Goal: Task Accomplishment & Management: Manage account settings

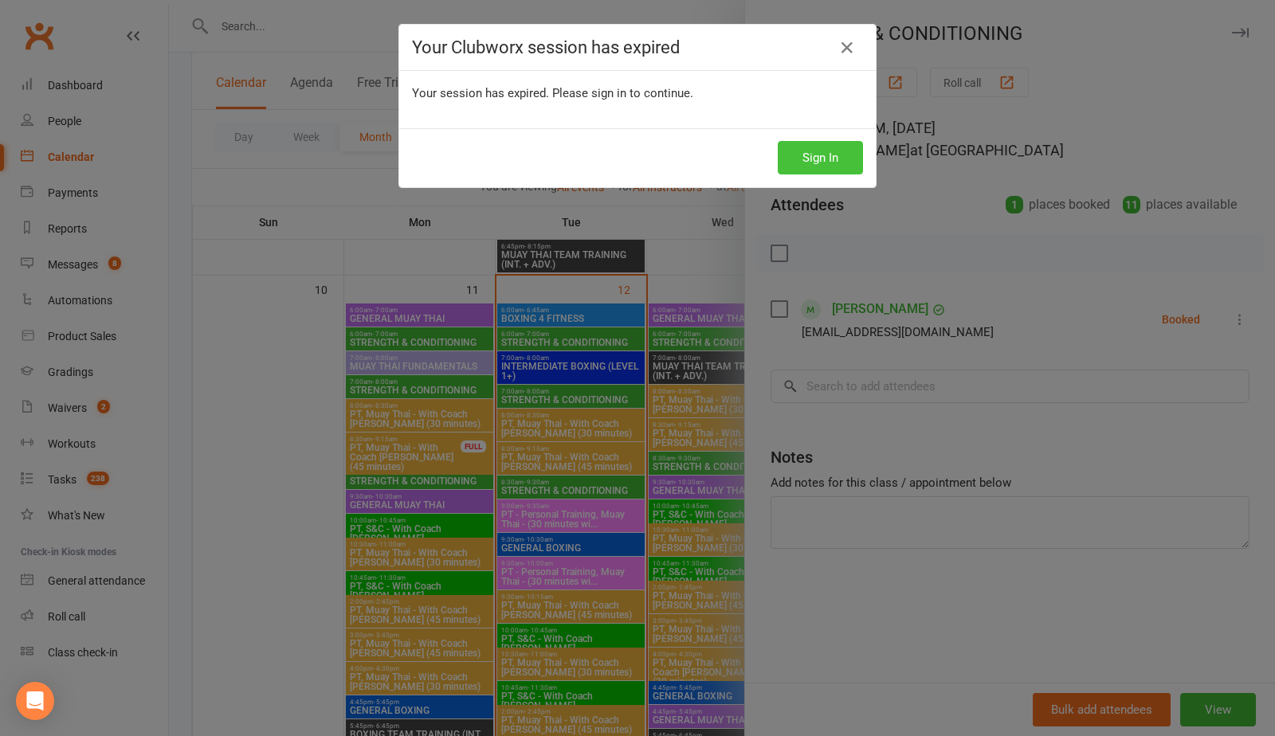
click at [825, 161] on button "Sign In" at bounding box center [820, 157] width 85 height 33
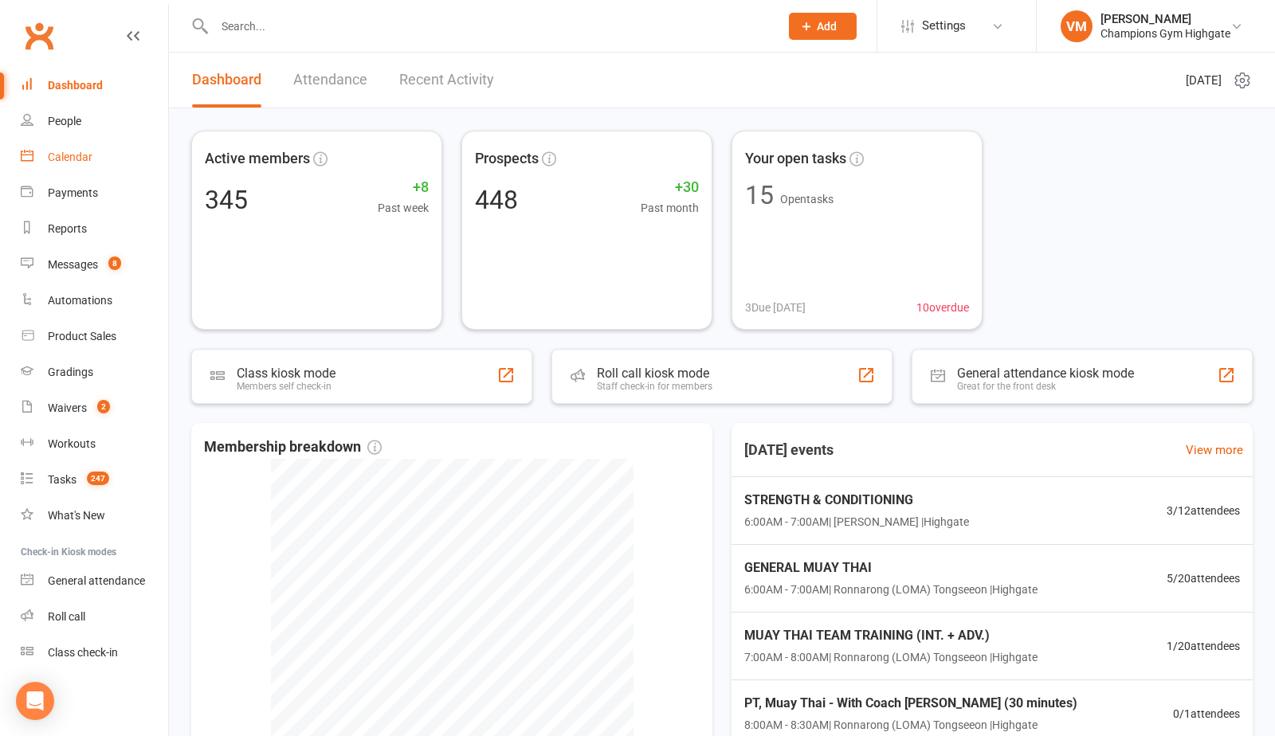
click at [80, 157] on div "Calendar" at bounding box center [70, 157] width 45 height 13
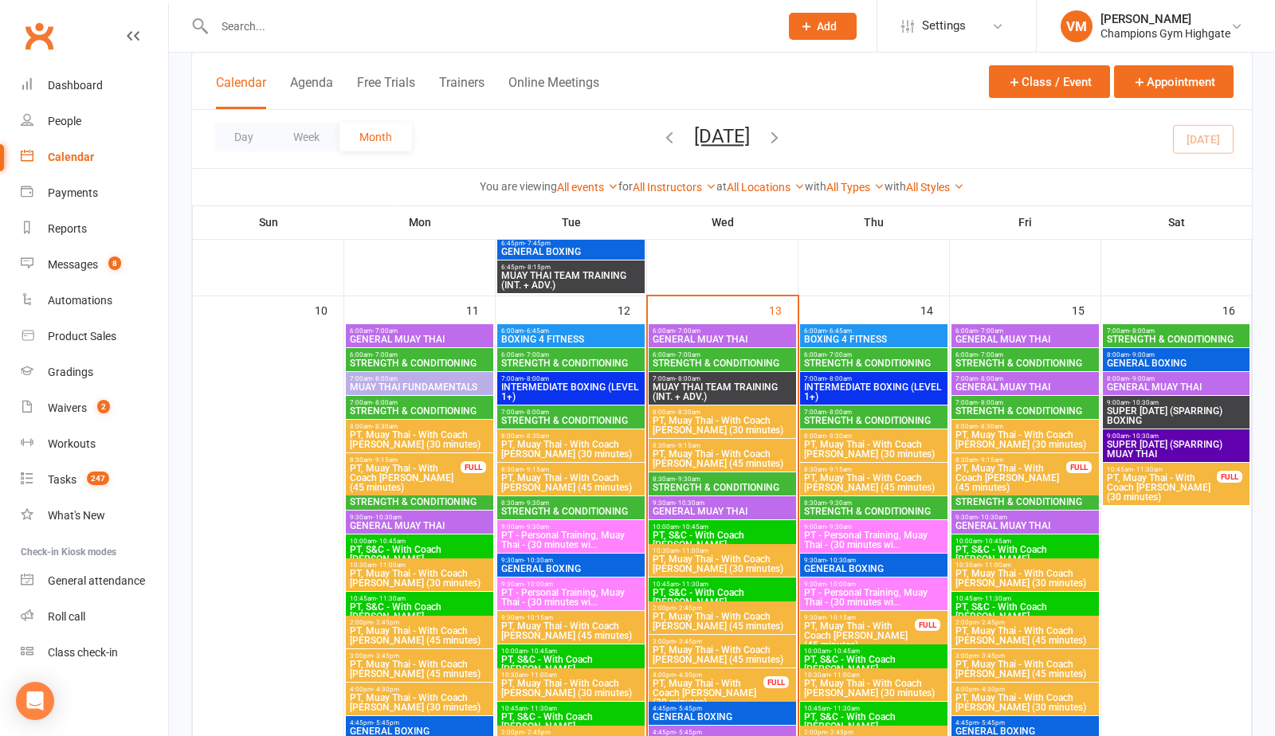
scroll to position [1419, 0]
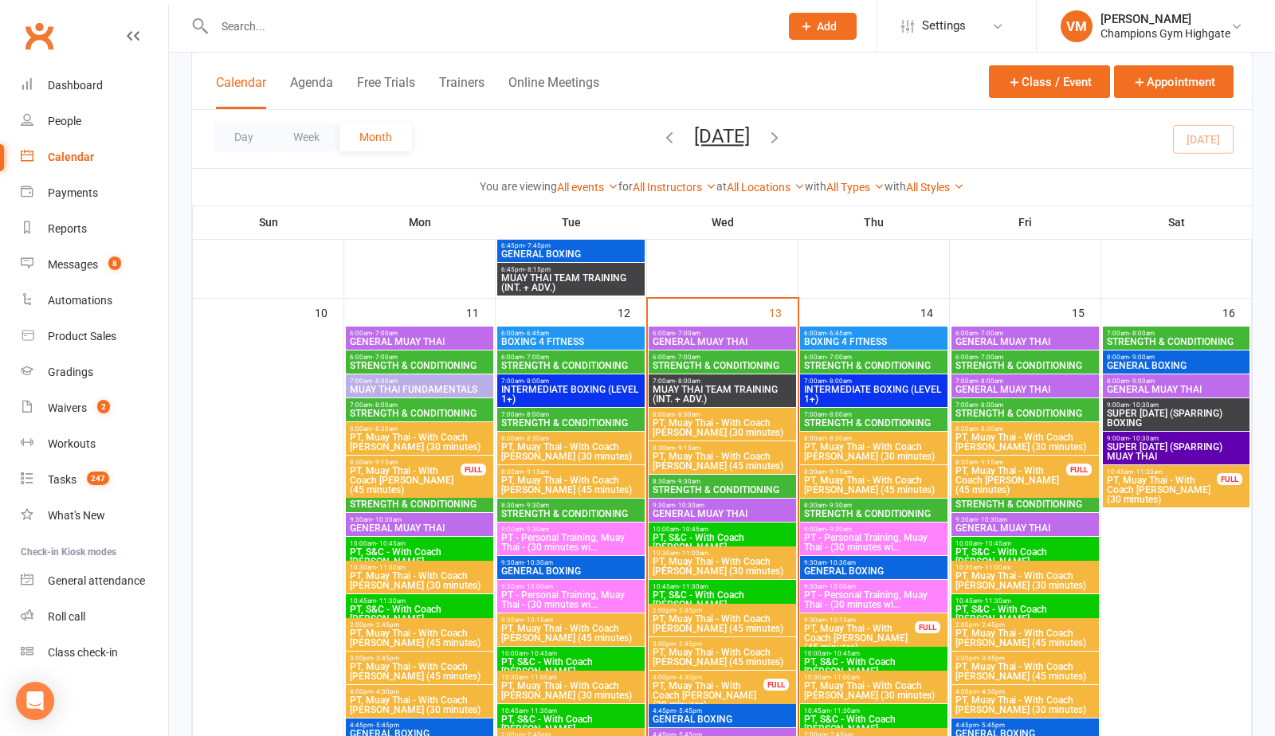
click at [735, 358] on span "6:00am - 7:00am" at bounding box center [722, 357] width 141 height 7
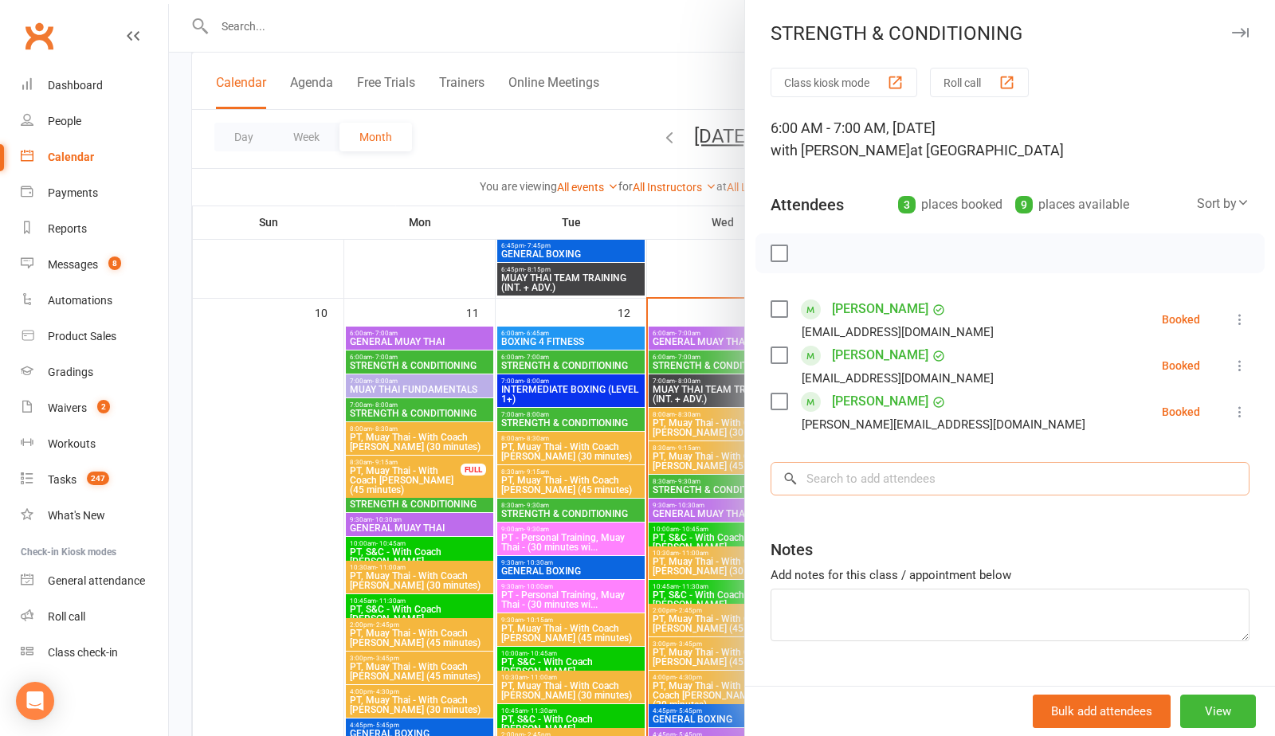
click at [815, 472] on input "search" at bounding box center [1009, 478] width 479 height 33
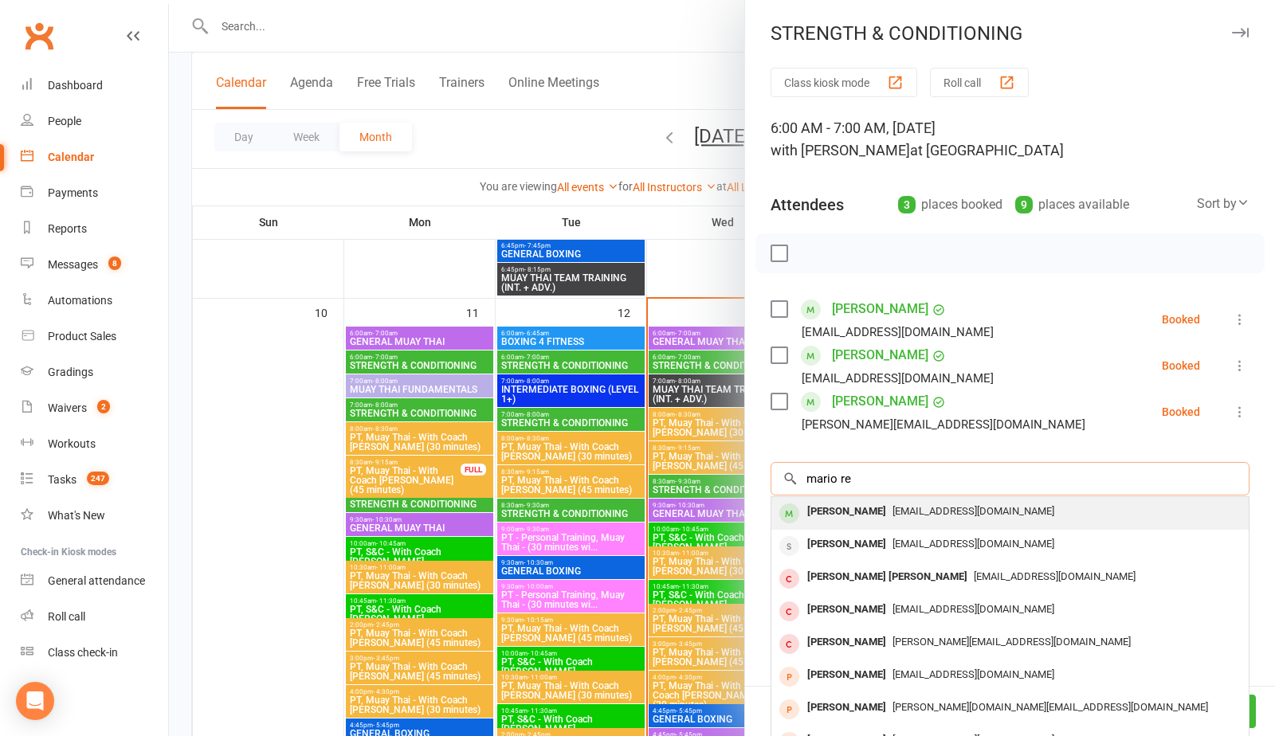
type input "mario re"
click at [874, 517] on div "[PERSON_NAME]" at bounding box center [847, 511] width 92 height 23
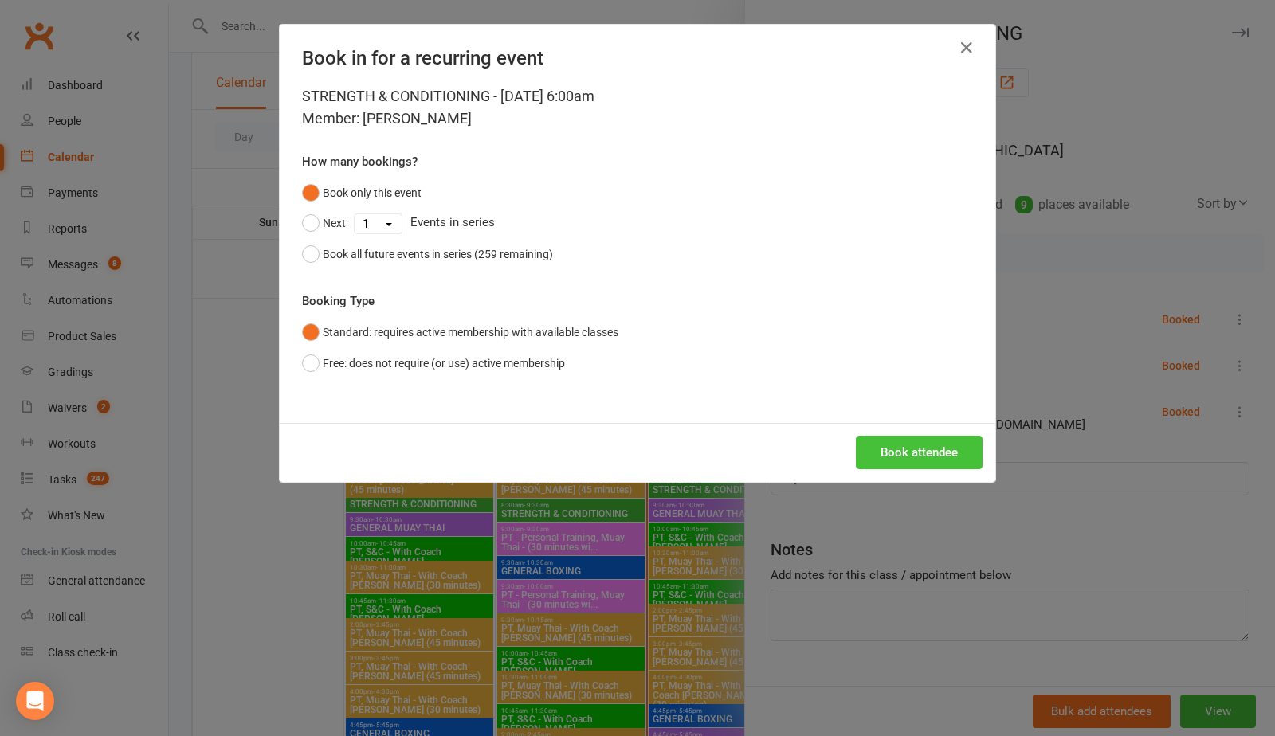
click at [910, 452] on button "Book attendee" at bounding box center [919, 452] width 127 height 33
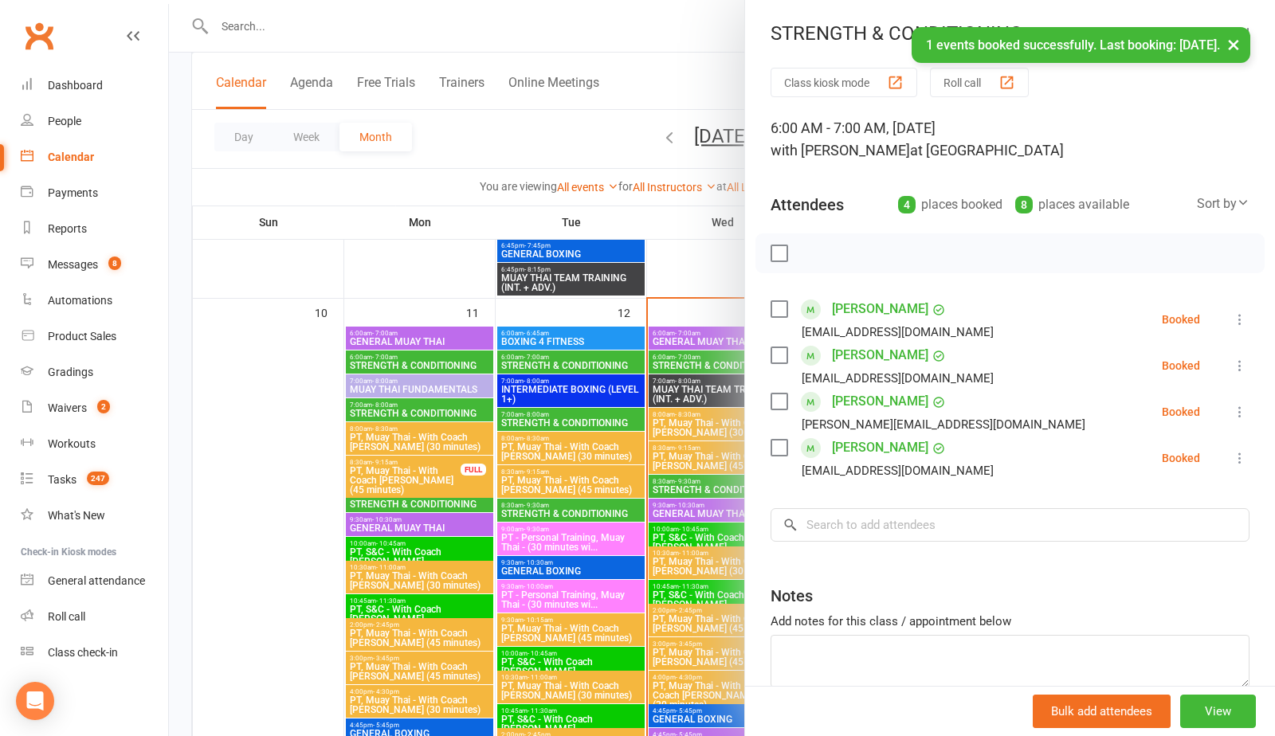
click at [782, 451] on label at bounding box center [778, 448] width 16 height 16
click at [817, 254] on icon "button" at bounding box center [815, 254] width 18 height 18
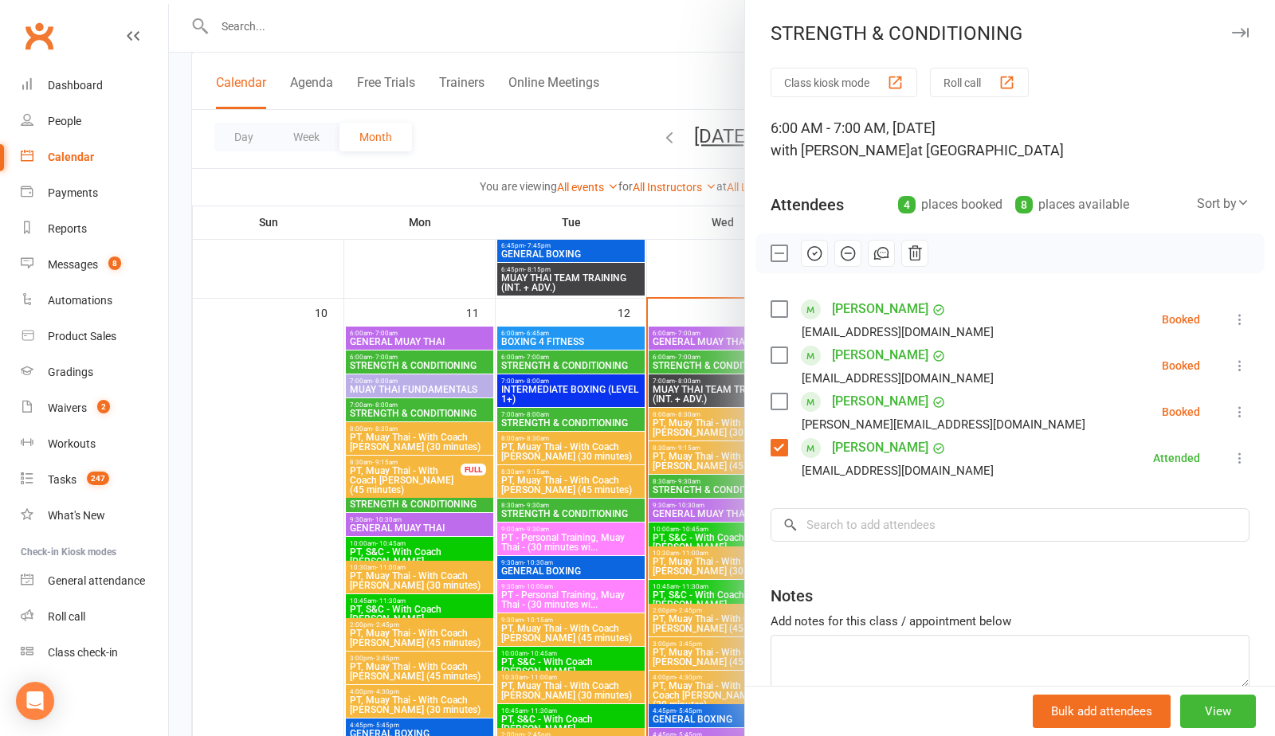
click at [776, 449] on label at bounding box center [778, 448] width 16 height 16
click at [693, 489] on div at bounding box center [722, 368] width 1106 height 736
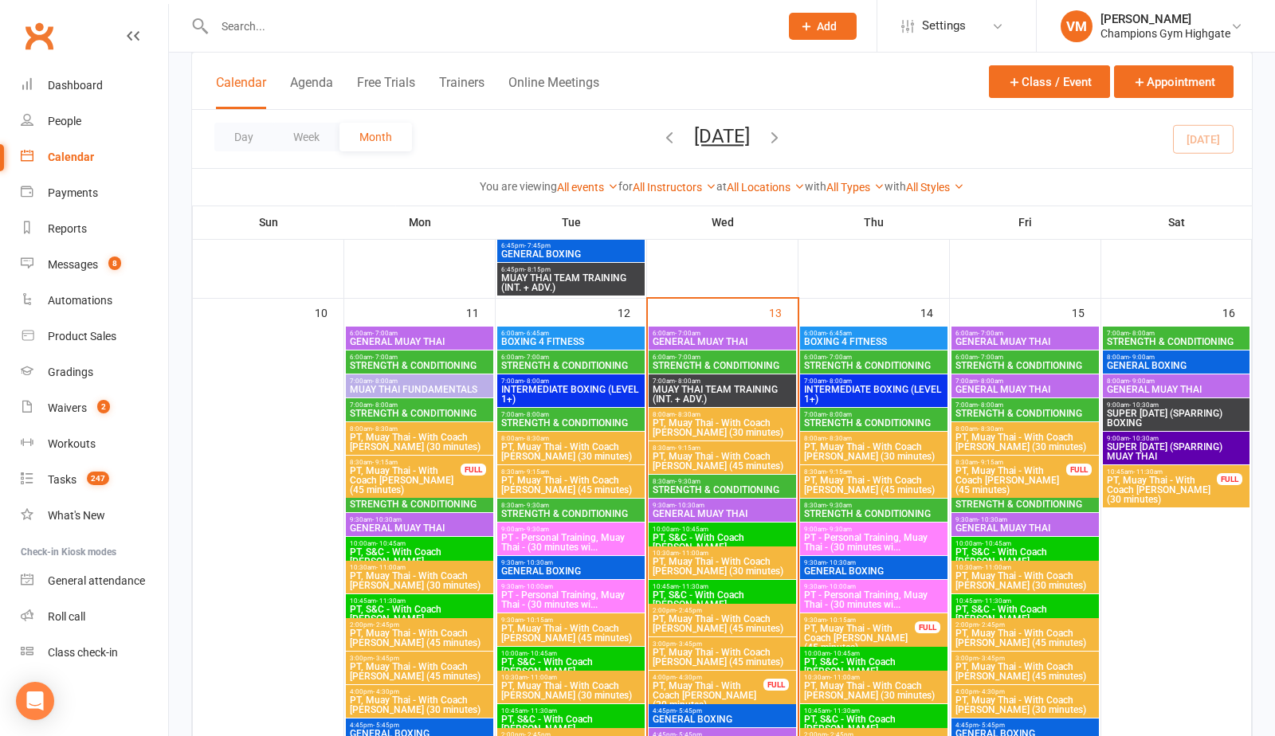
click at [693, 489] on span "STRENGTH & CONDITIONING" at bounding box center [722, 490] width 141 height 10
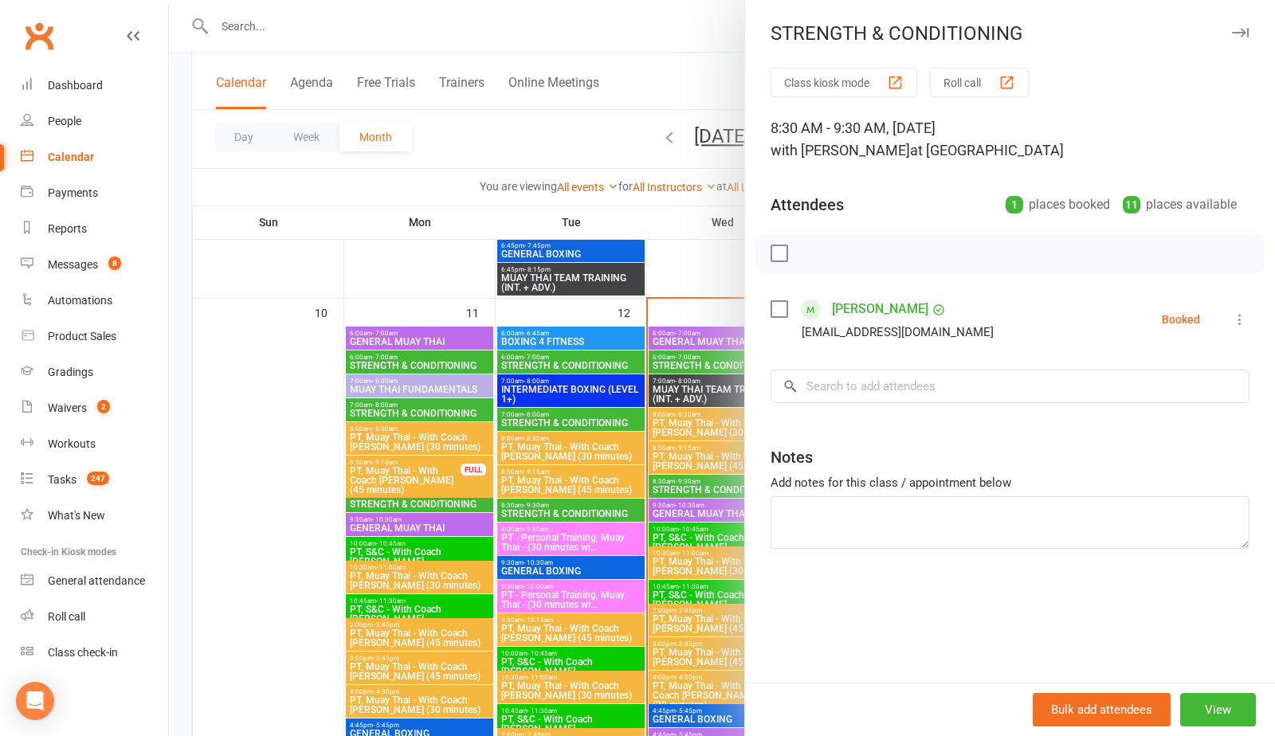
click at [693, 489] on div at bounding box center [722, 368] width 1106 height 736
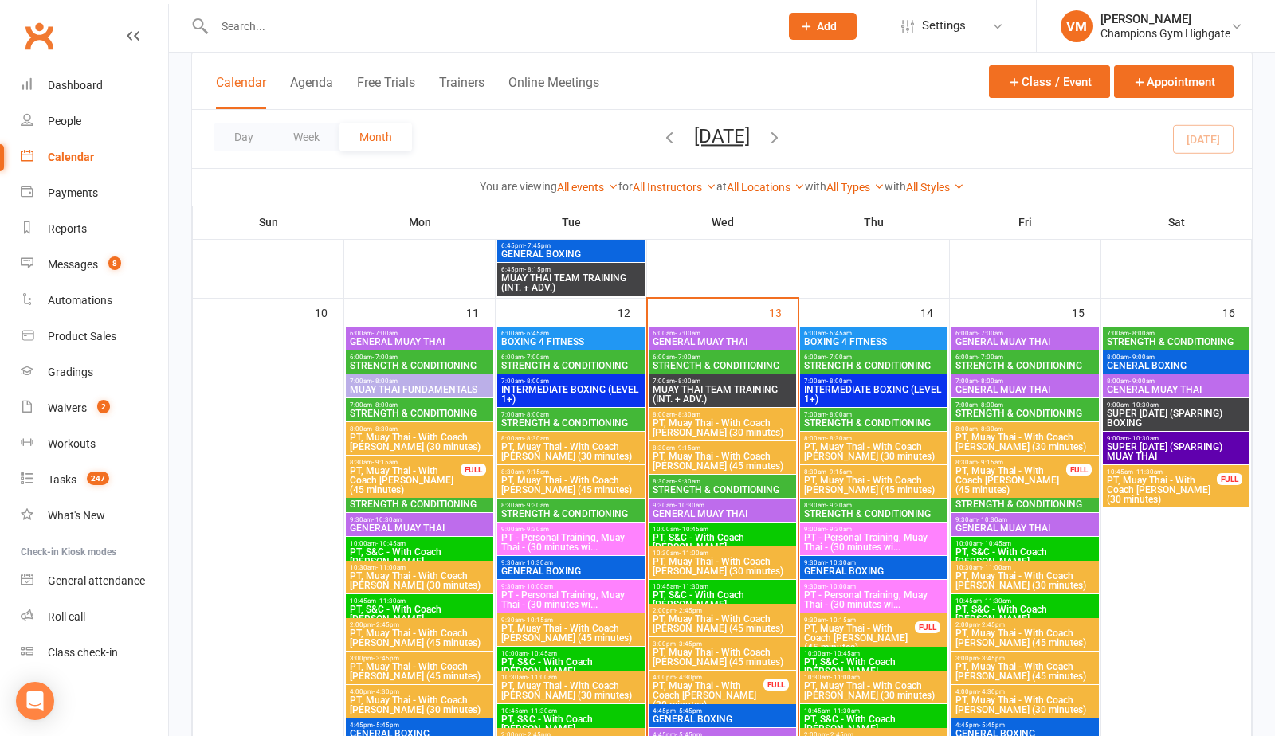
click at [743, 356] on span "6:00am - 7:00am" at bounding box center [722, 357] width 141 height 7
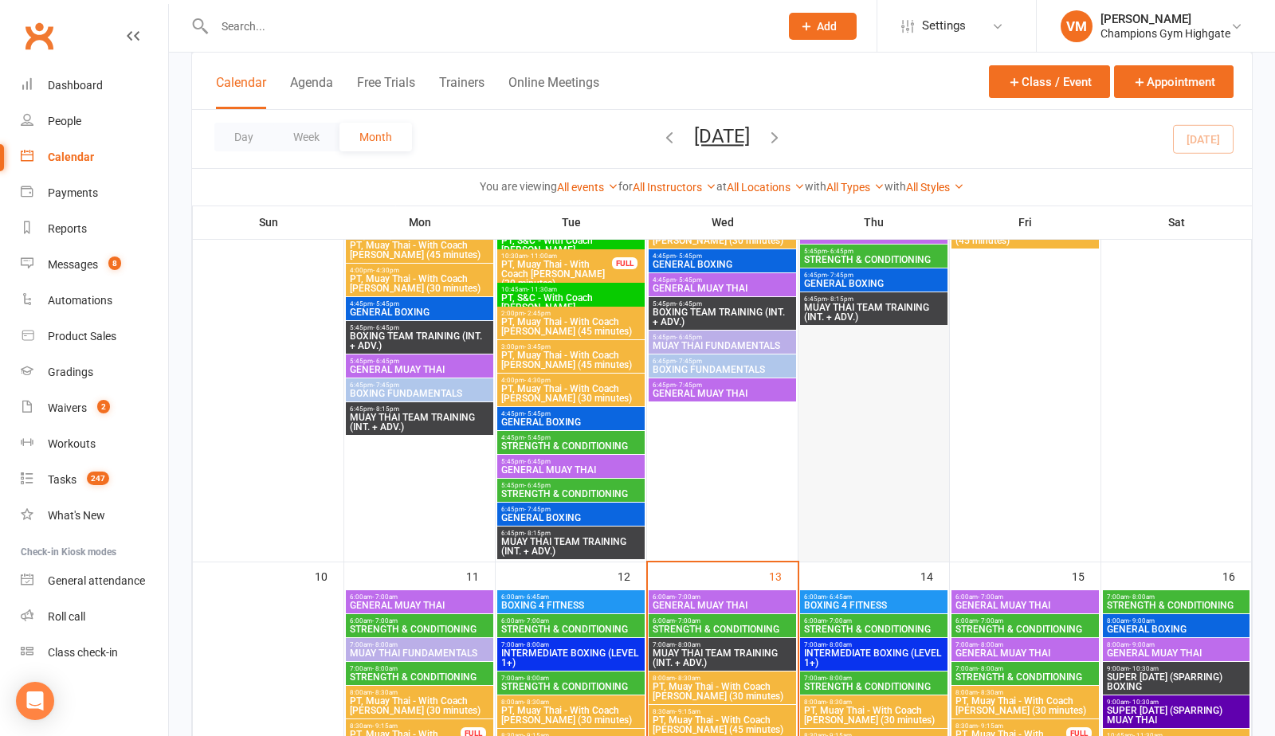
scroll to position [1314, 0]
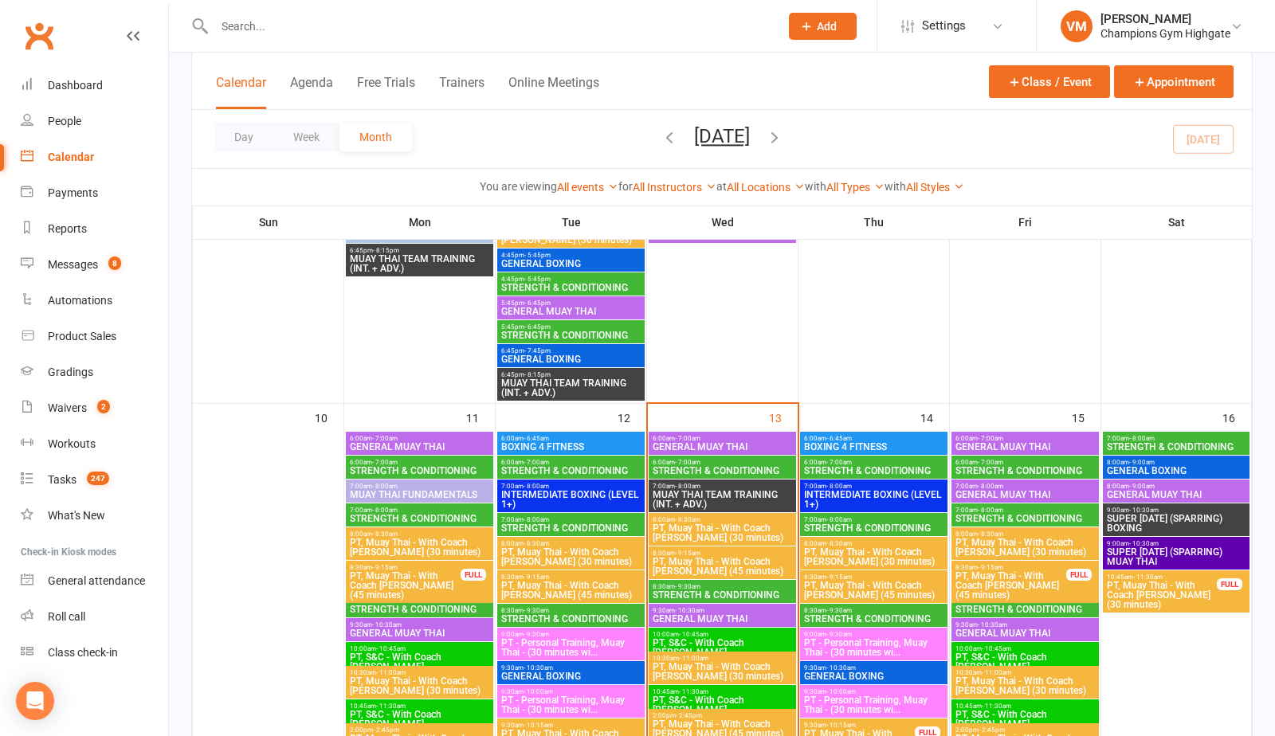
click at [720, 471] on span "STRENGTH & CONDITIONING" at bounding box center [722, 471] width 141 height 10
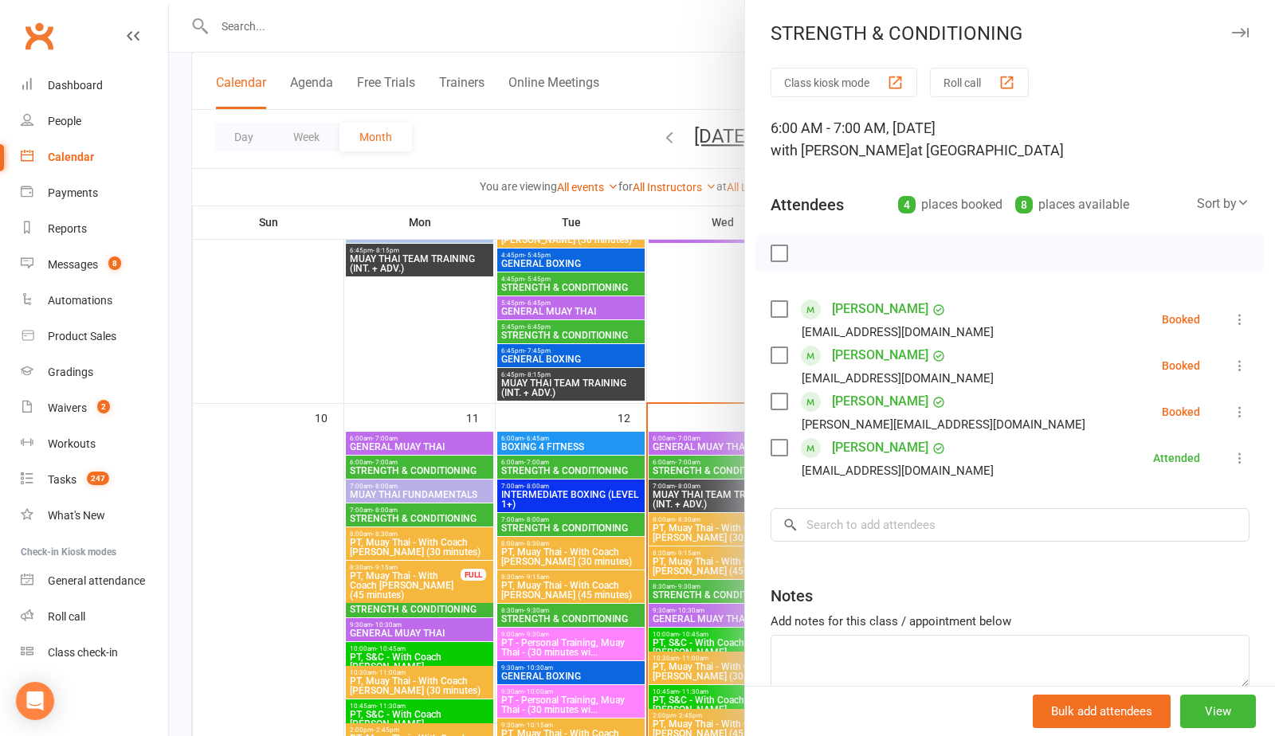
click at [697, 426] on div at bounding box center [722, 368] width 1106 height 736
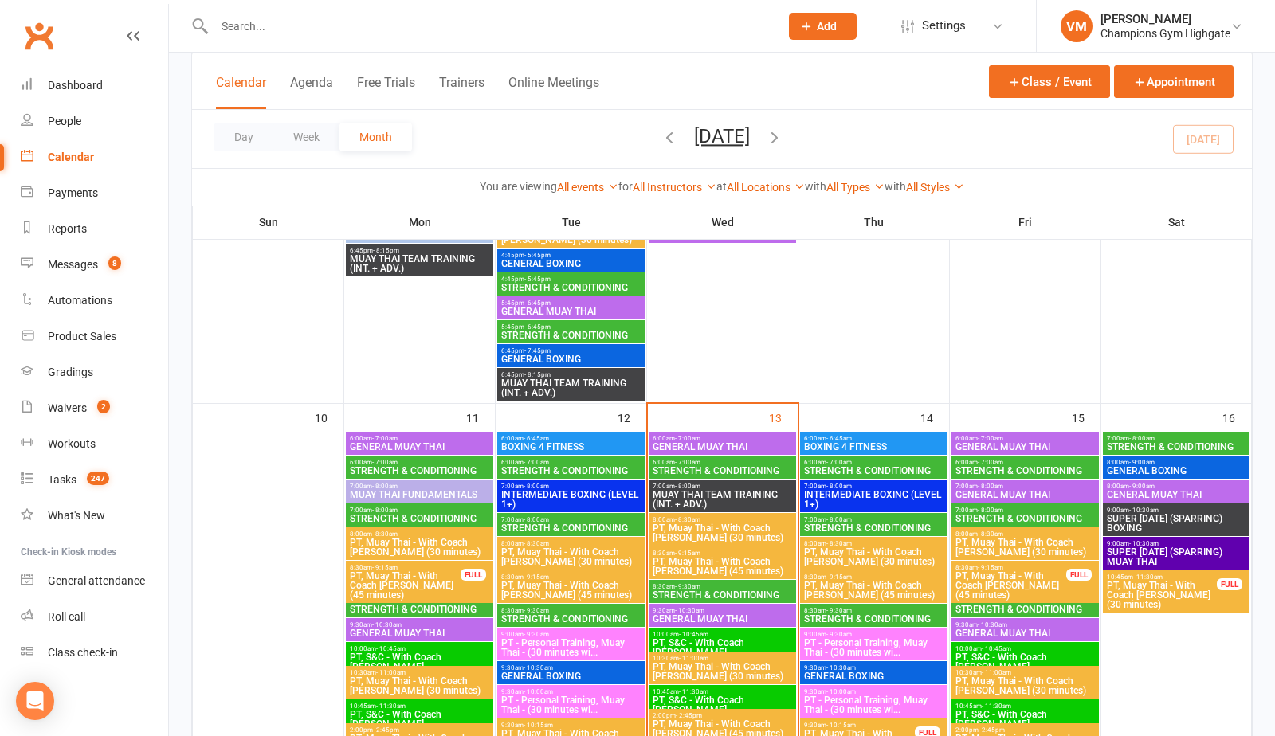
click at [694, 440] on span "- 7:00am" at bounding box center [687, 438] width 25 height 7
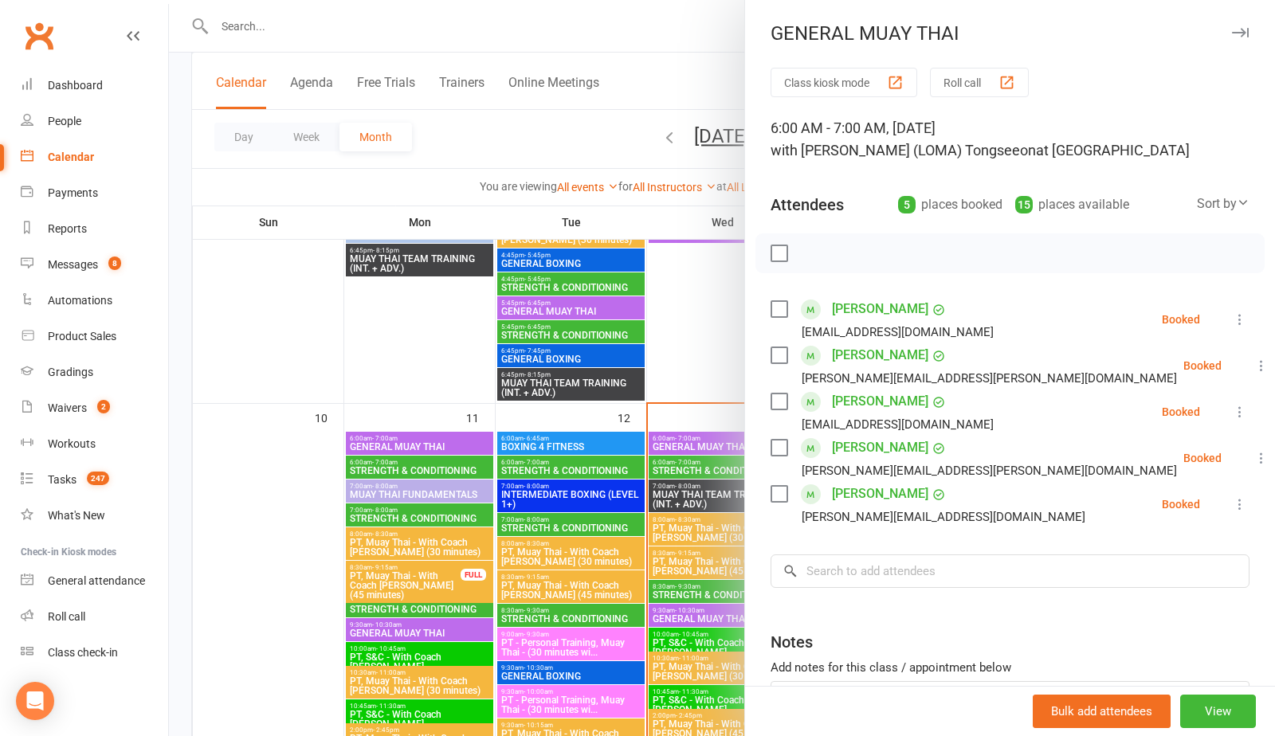
click at [774, 398] on label at bounding box center [778, 402] width 16 height 16
click at [813, 253] on icon "button" at bounding box center [814, 254] width 2 height 2
click at [782, 404] on label at bounding box center [778, 402] width 16 height 16
click at [781, 456] on label at bounding box center [778, 448] width 16 height 16
click at [811, 256] on icon "button" at bounding box center [815, 254] width 18 height 18
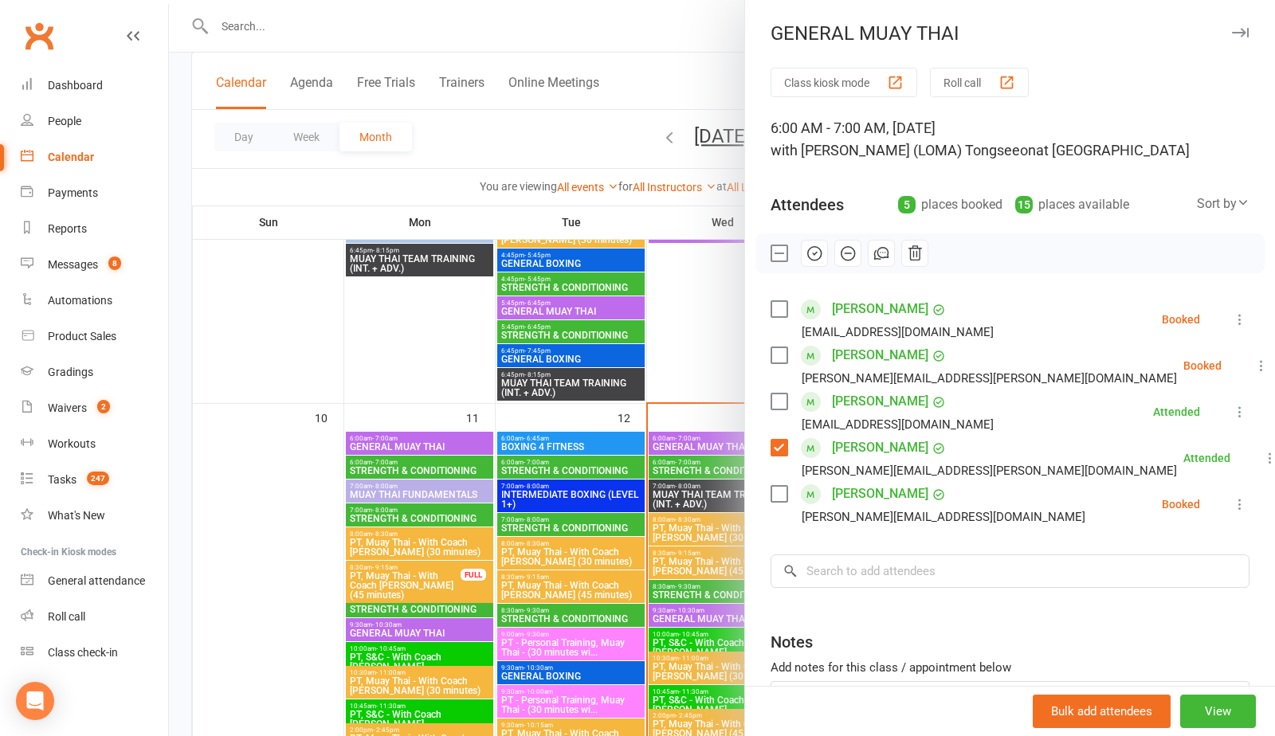
click at [776, 448] on label at bounding box center [778, 448] width 16 height 16
click at [857, 491] on link "[PERSON_NAME]" at bounding box center [880, 493] width 96 height 25
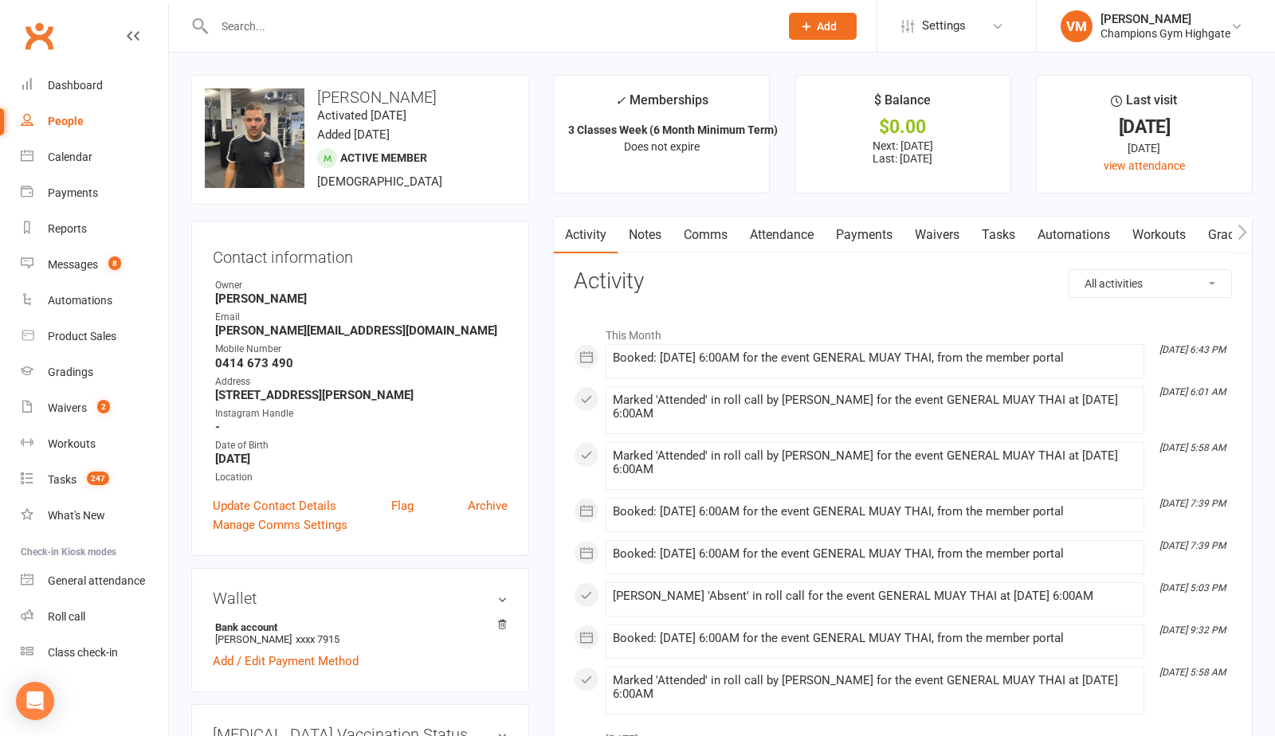
click at [146, 38] on div "Clubworx" at bounding box center [84, 45] width 168 height 59
click at [135, 36] on icon at bounding box center [133, 35] width 13 height 13
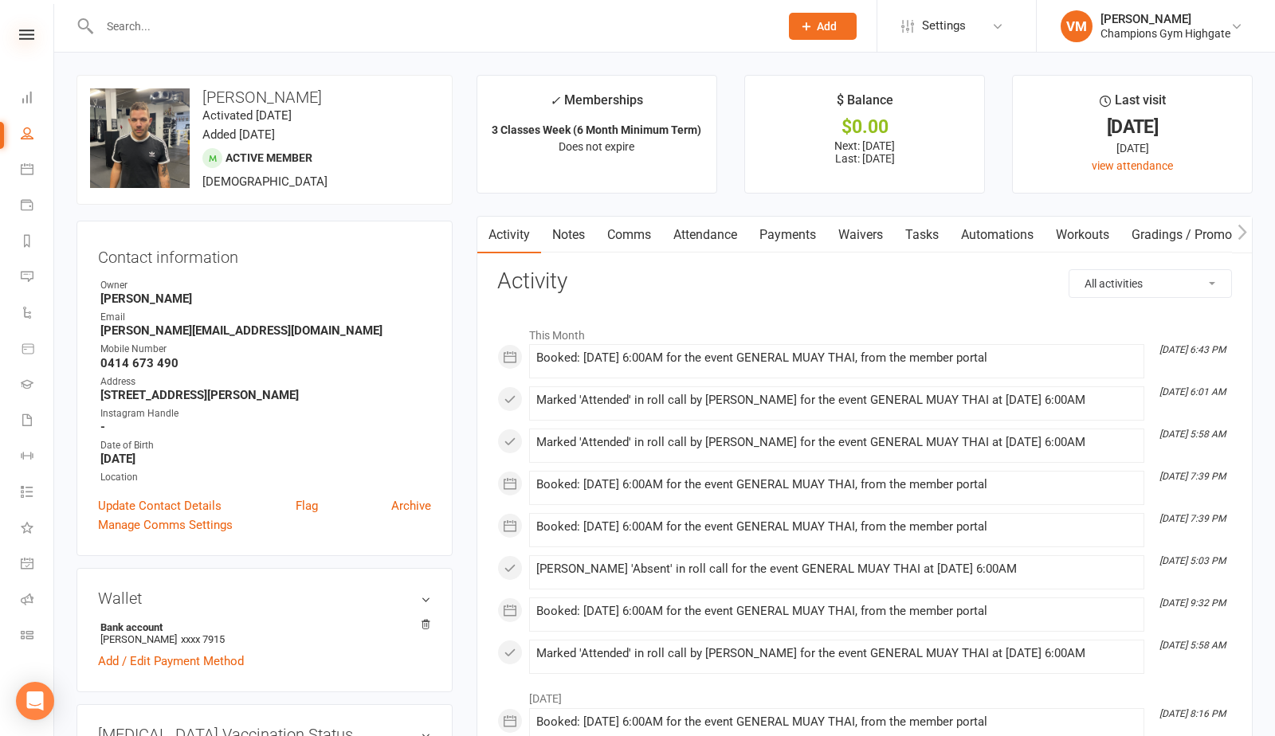
click at [31, 34] on icon at bounding box center [26, 34] width 15 height 10
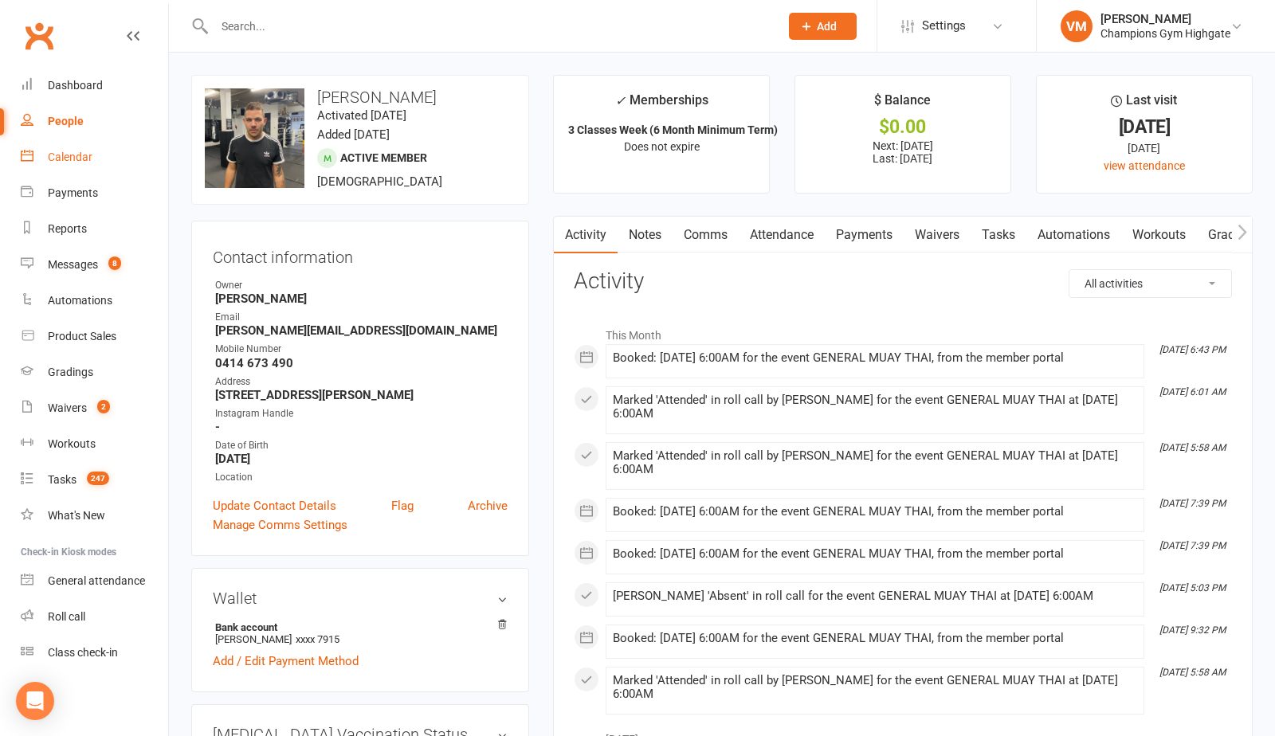
click at [78, 160] on div "Calendar" at bounding box center [70, 157] width 45 height 13
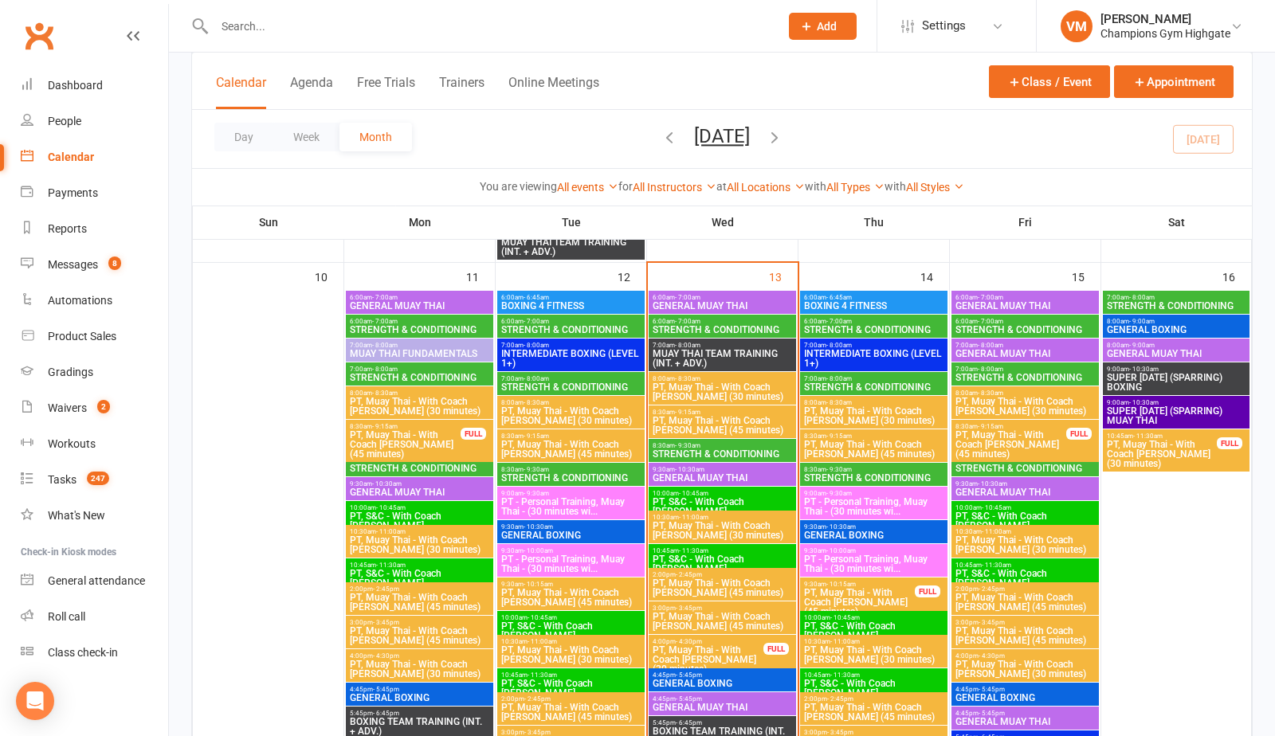
scroll to position [1447, 0]
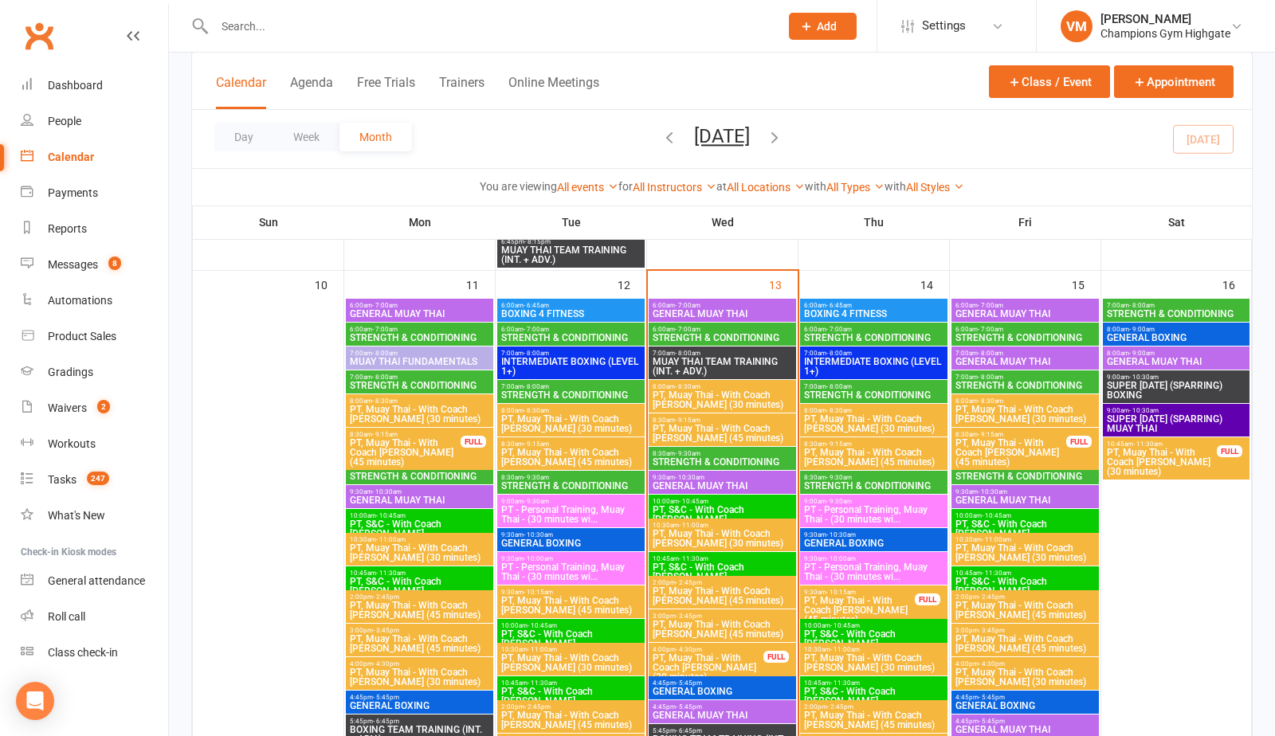
click at [729, 336] on span "STRENGTH & CONDITIONING" at bounding box center [722, 338] width 141 height 10
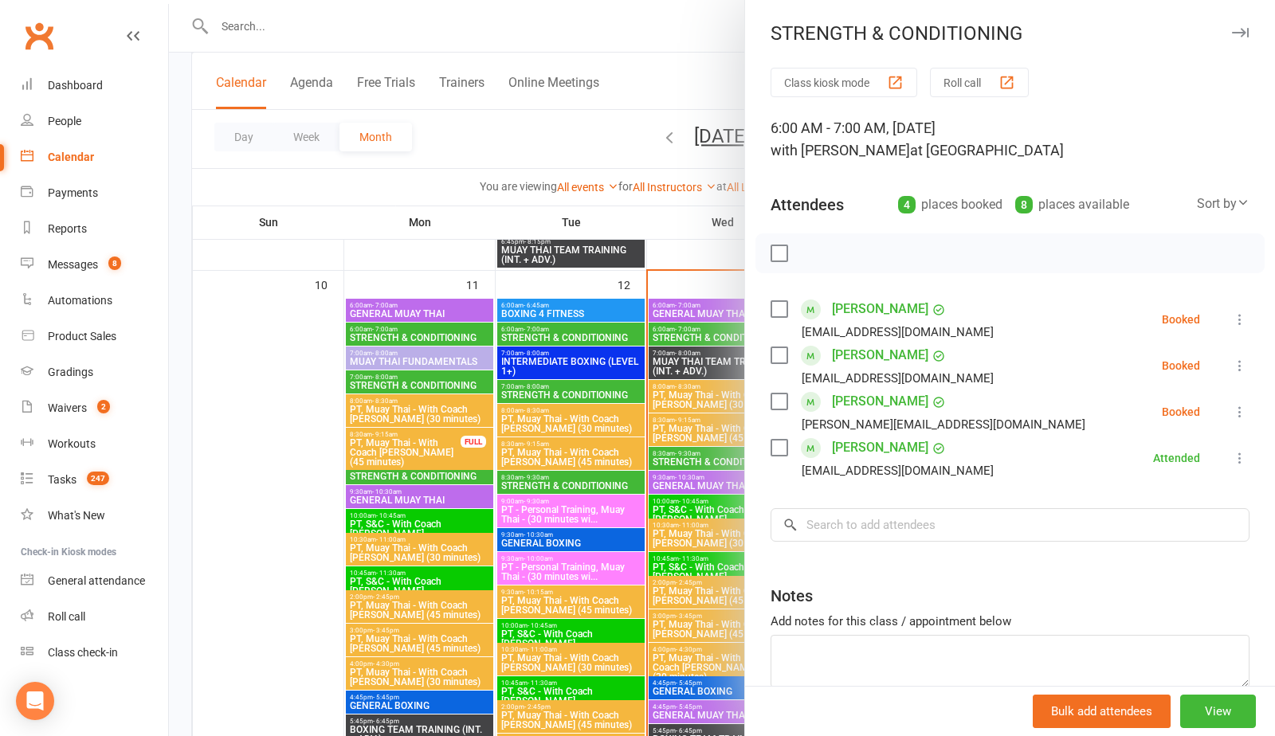
click at [781, 351] on label at bounding box center [778, 355] width 16 height 16
click at [810, 257] on icon "button" at bounding box center [815, 254] width 18 height 18
click at [710, 463] on div at bounding box center [722, 368] width 1106 height 736
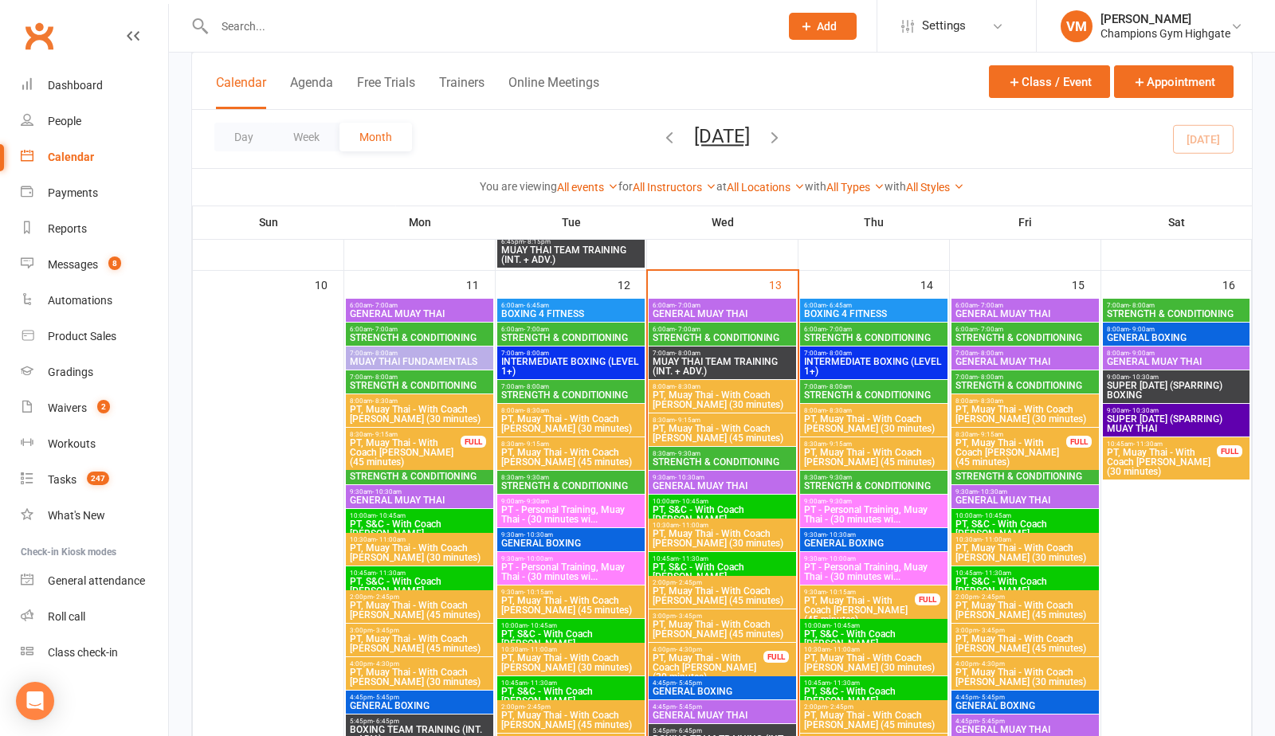
click at [724, 312] on span "GENERAL MUAY THAI" at bounding box center [722, 314] width 141 height 10
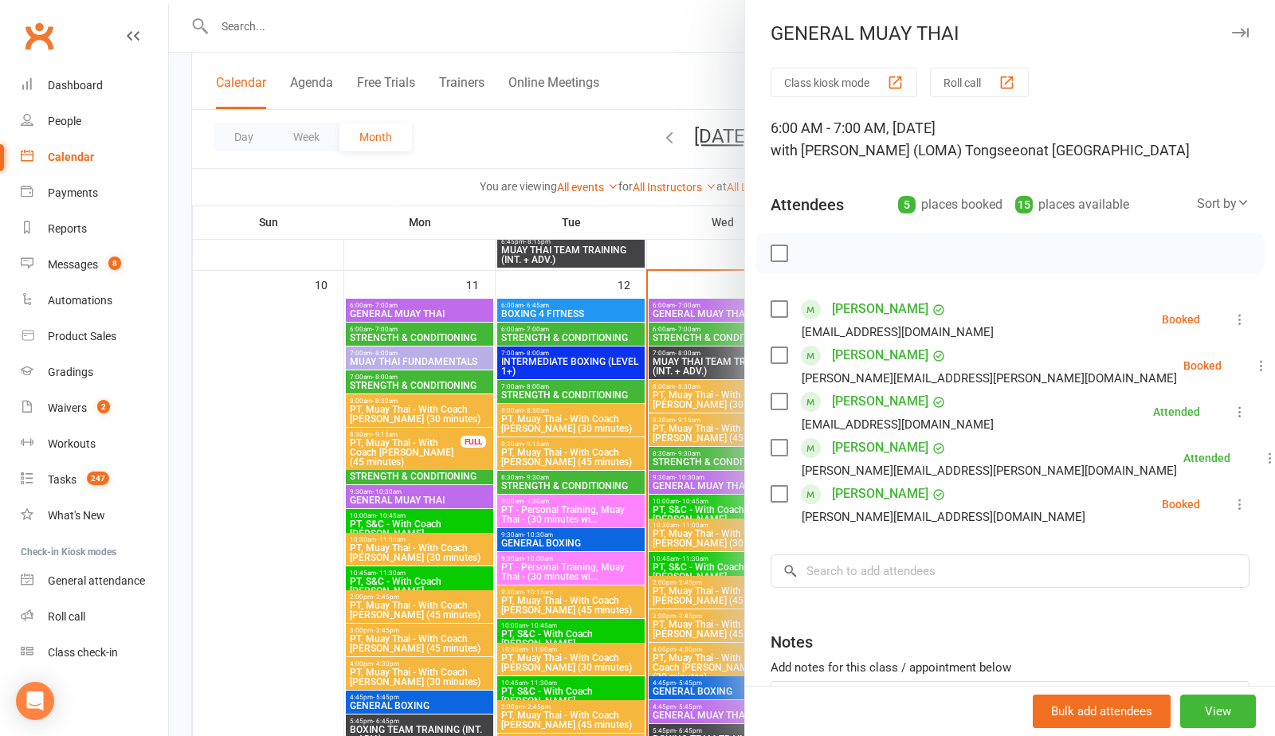
click at [786, 361] on label at bounding box center [778, 355] width 16 height 16
click at [788, 497] on div "[PERSON_NAME] [PERSON_NAME][EMAIL_ADDRESS][DOMAIN_NAME]" at bounding box center [930, 504] width 321 height 46
click at [785, 497] on label at bounding box center [778, 494] width 16 height 16
click at [822, 251] on icon "button" at bounding box center [815, 254] width 18 height 18
click at [772, 365] on div "[PERSON_NAME] [PERSON_NAME][EMAIL_ADDRESS][PERSON_NAME][DOMAIN_NAME]" at bounding box center [976, 366] width 413 height 46
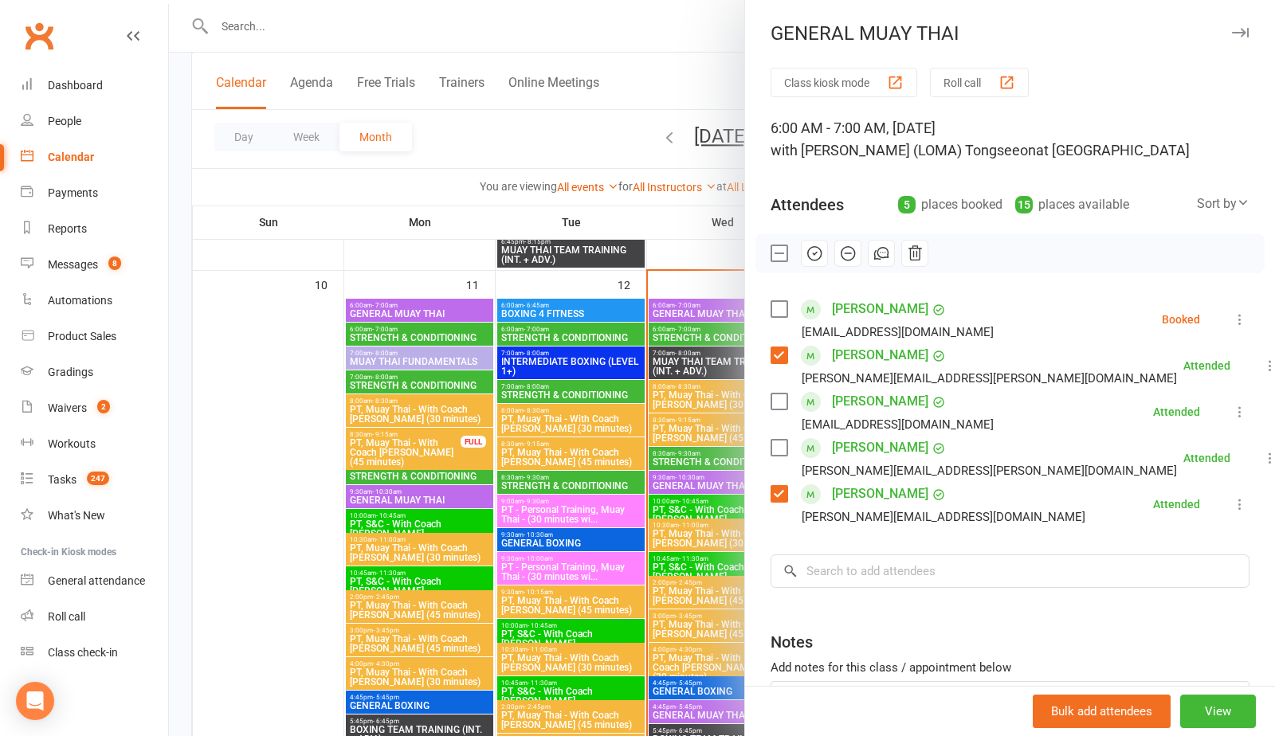
click at [776, 355] on label at bounding box center [778, 355] width 16 height 16
click at [778, 488] on label at bounding box center [778, 494] width 16 height 16
click at [673, 222] on div at bounding box center [722, 368] width 1106 height 736
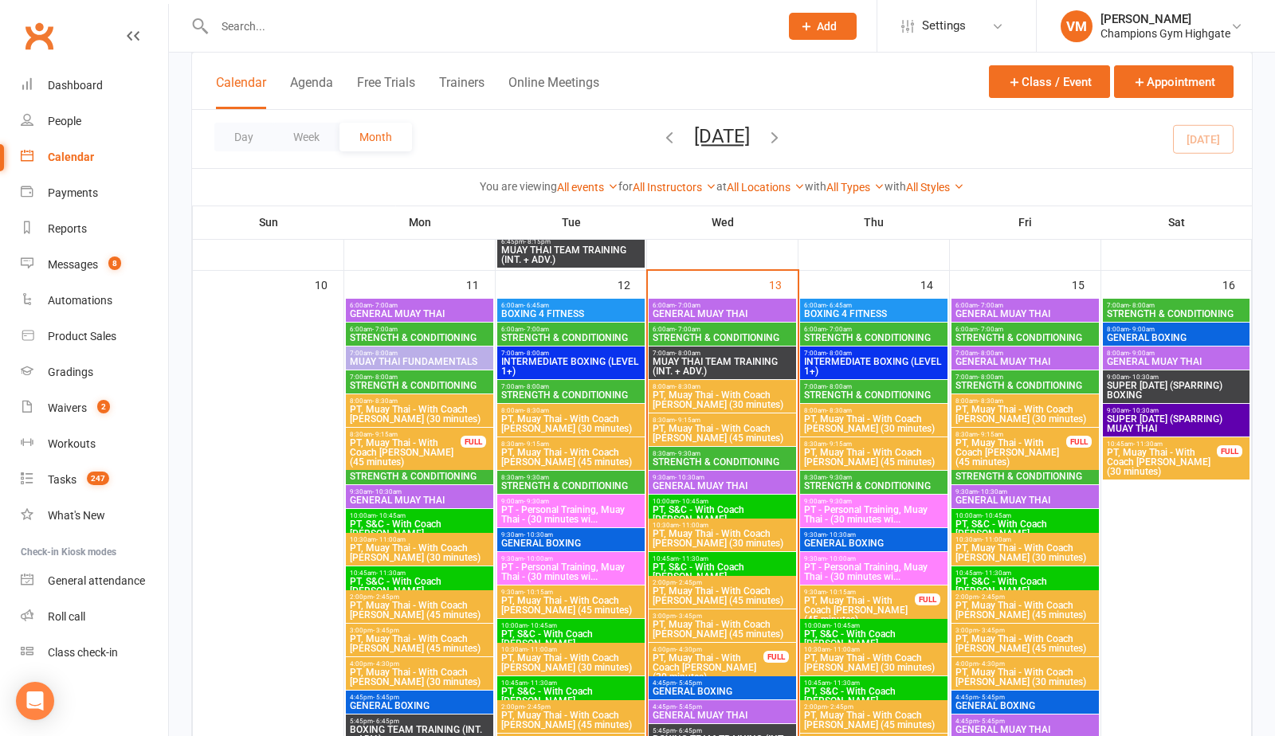
click at [688, 457] on span "STRENGTH & CONDITIONING" at bounding box center [722, 462] width 141 height 10
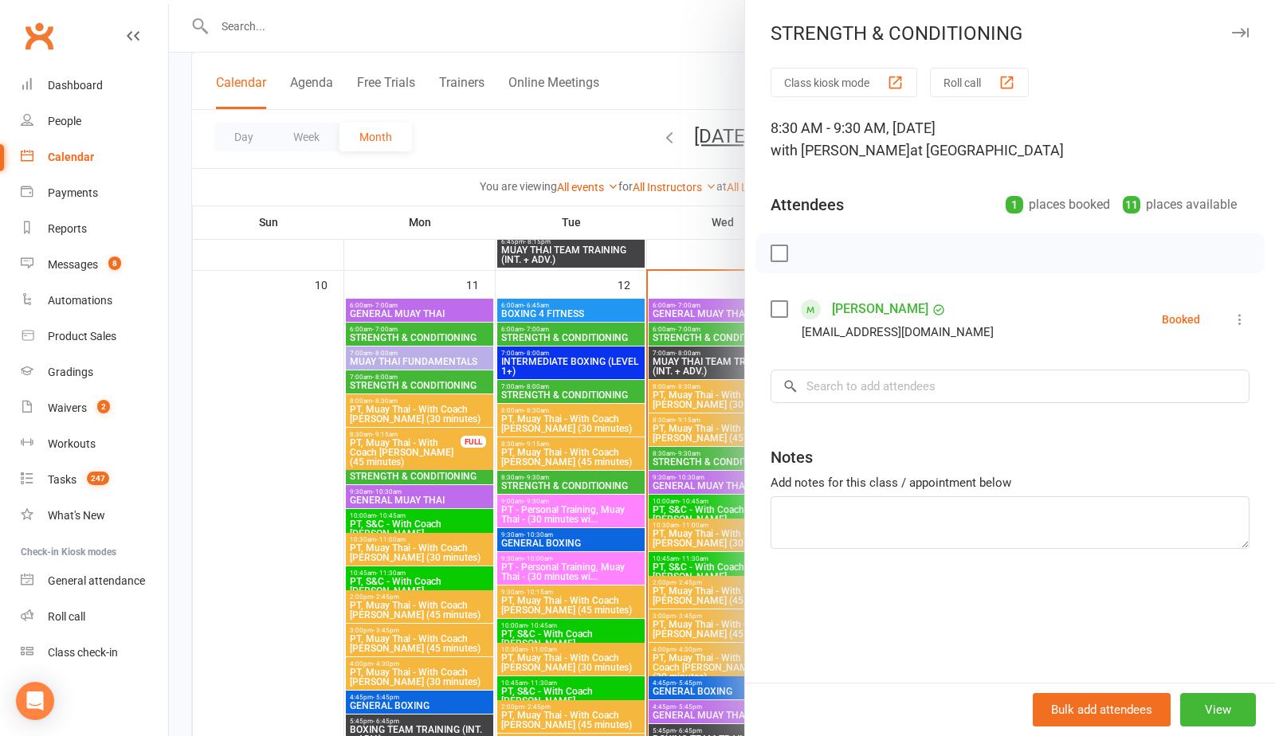
click at [711, 314] on div at bounding box center [722, 368] width 1106 height 736
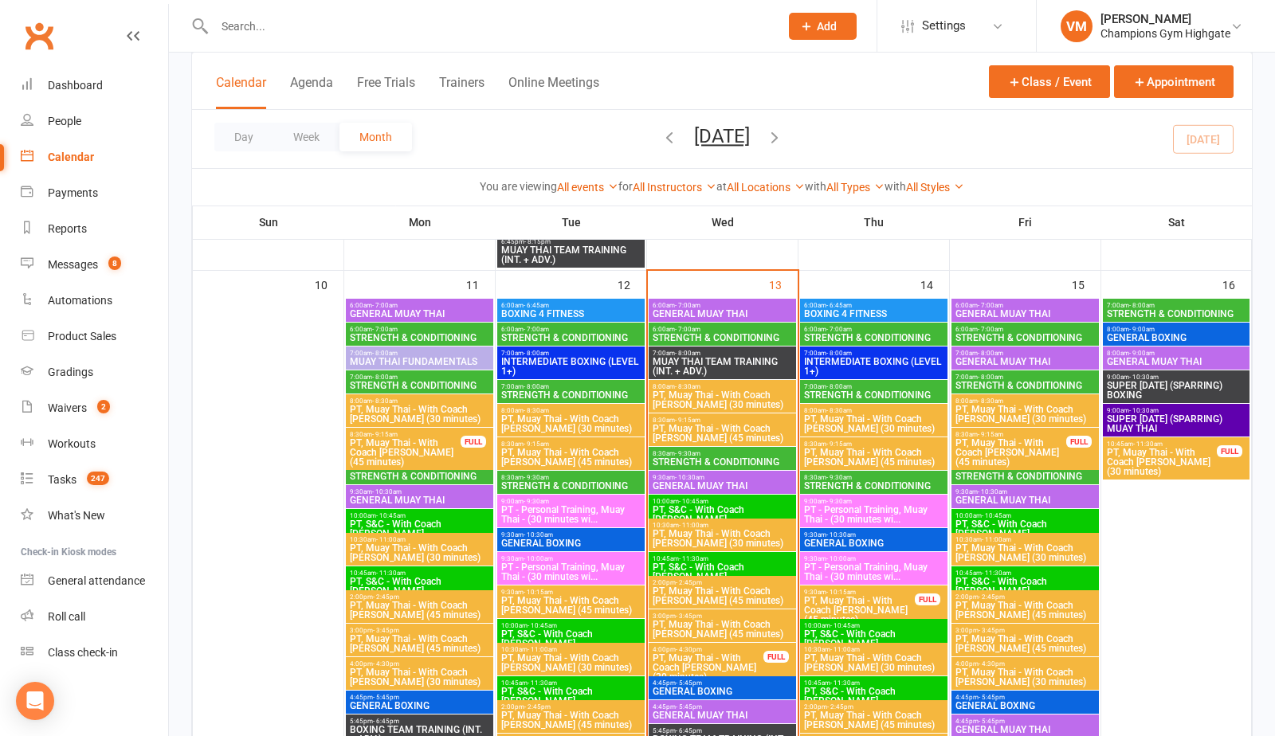
click at [698, 337] on span "STRENGTH & CONDITIONING" at bounding box center [722, 338] width 141 height 10
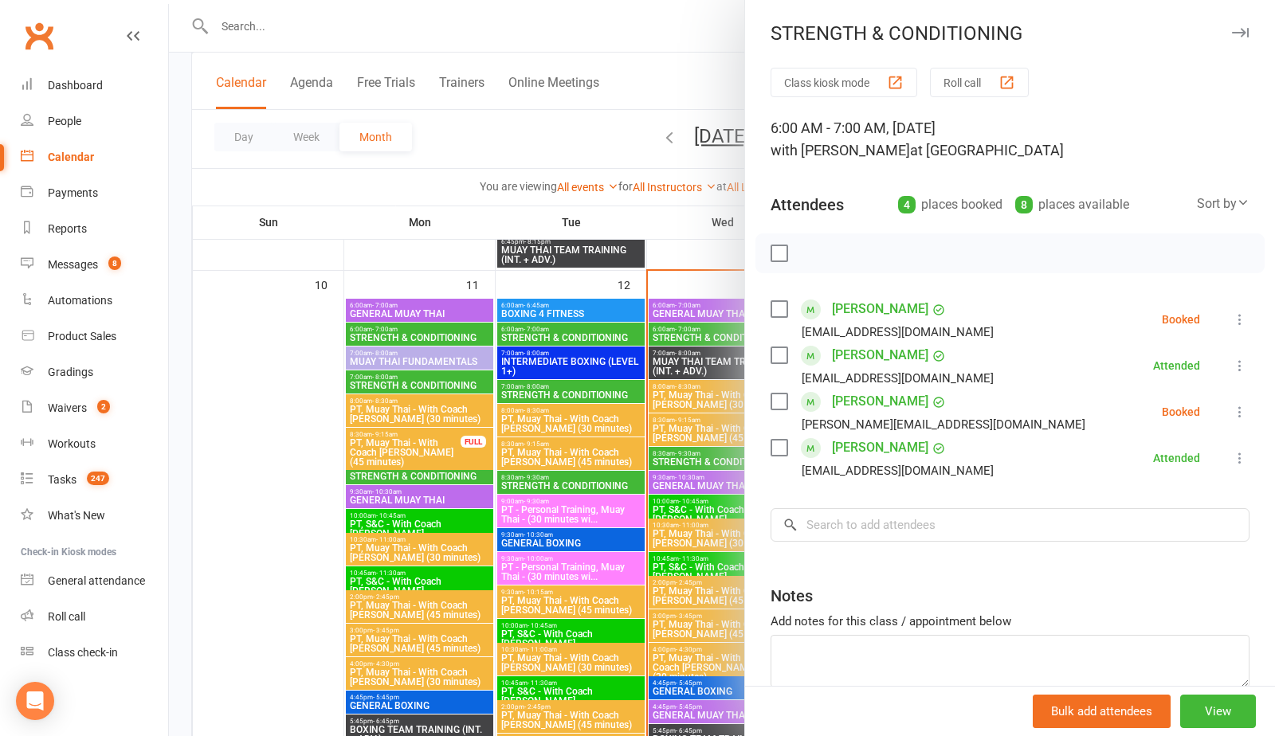
click at [691, 247] on div at bounding box center [722, 368] width 1106 height 736
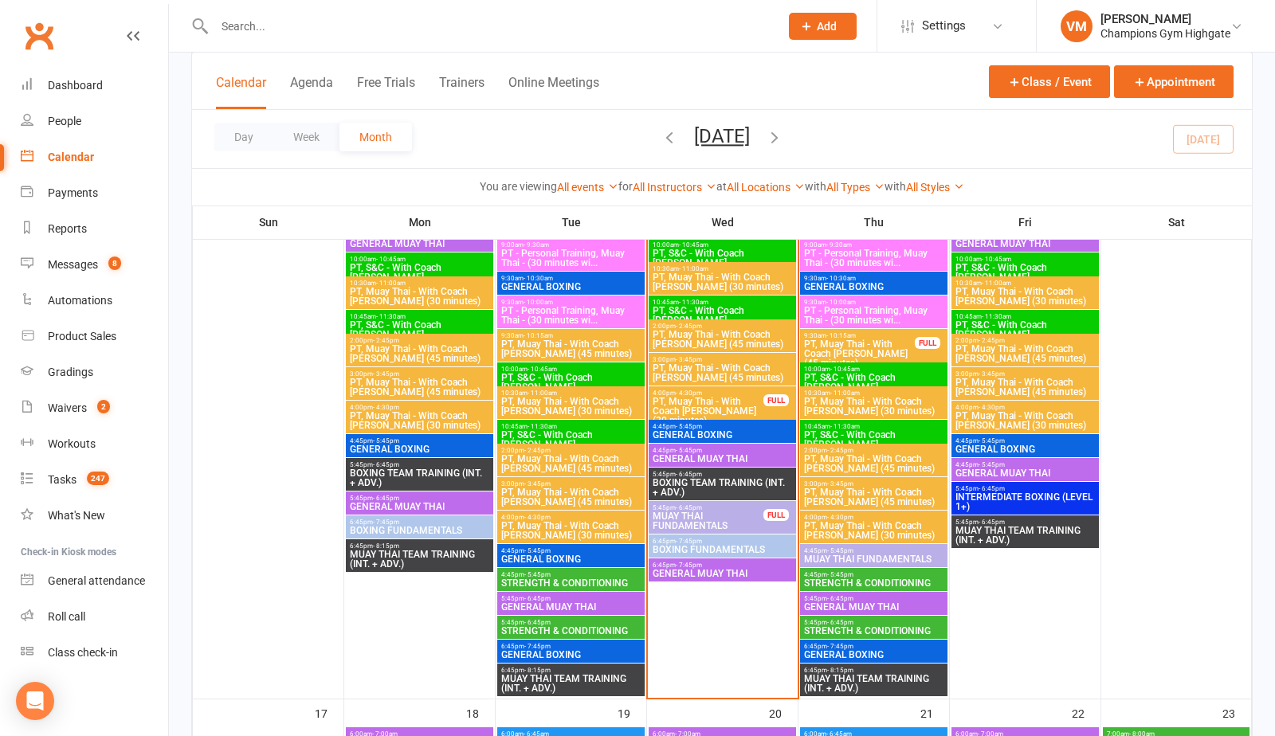
scroll to position [1822, 0]
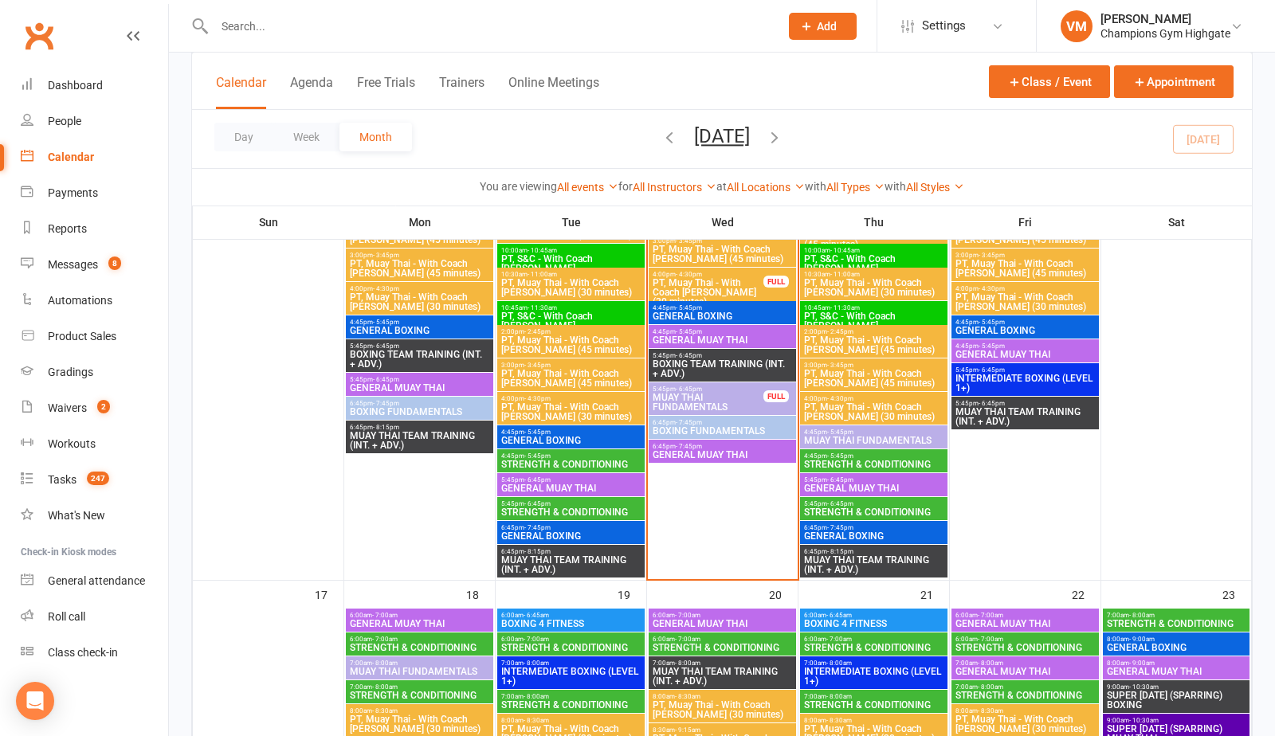
click at [606, 456] on span "4:45pm - 5:45pm" at bounding box center [570, 456] width 141 height 7
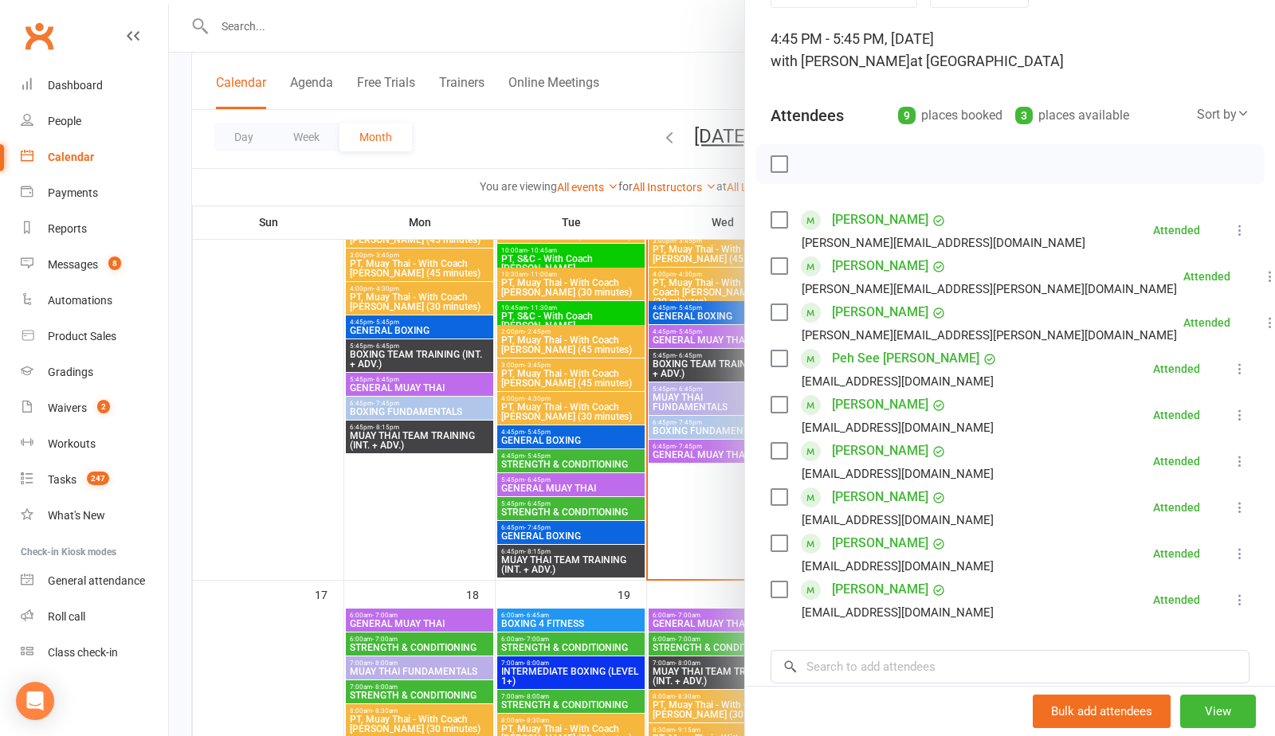
scroll to position [104, 0]
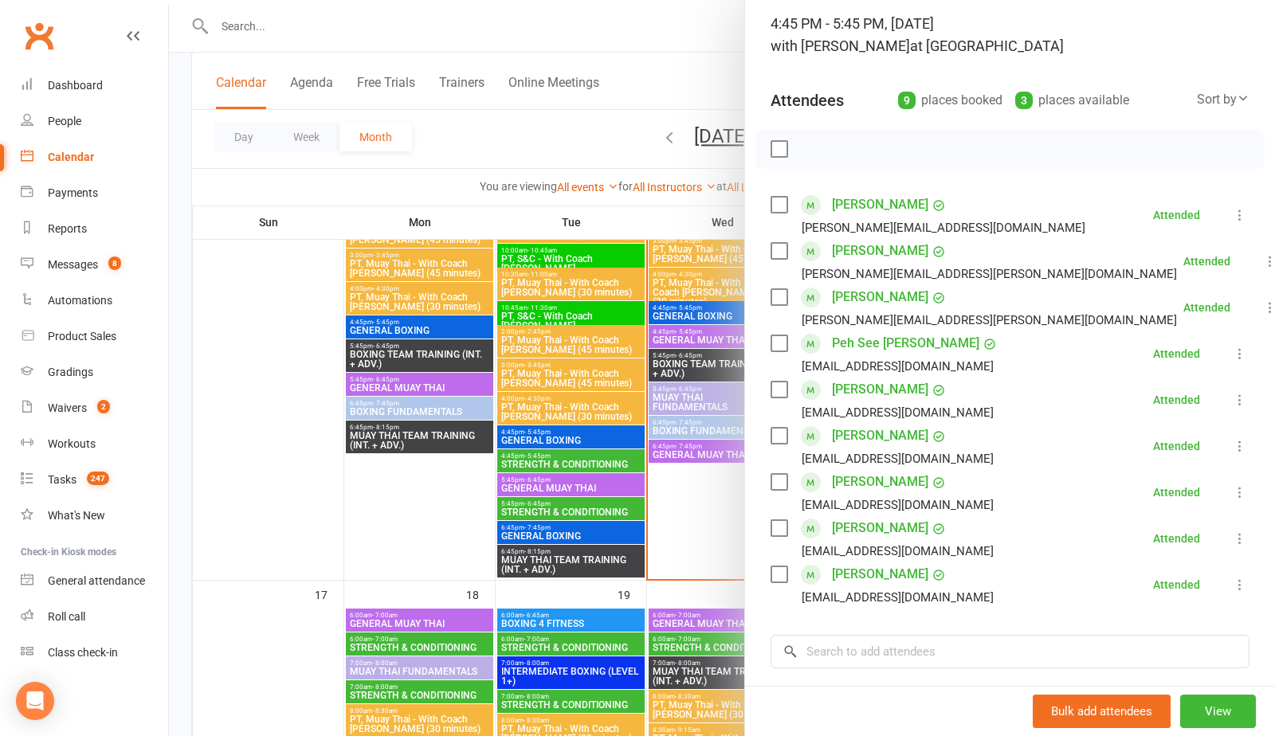
click at [715, 497] on div at bounding box center [722, 368] width 1106 height 736
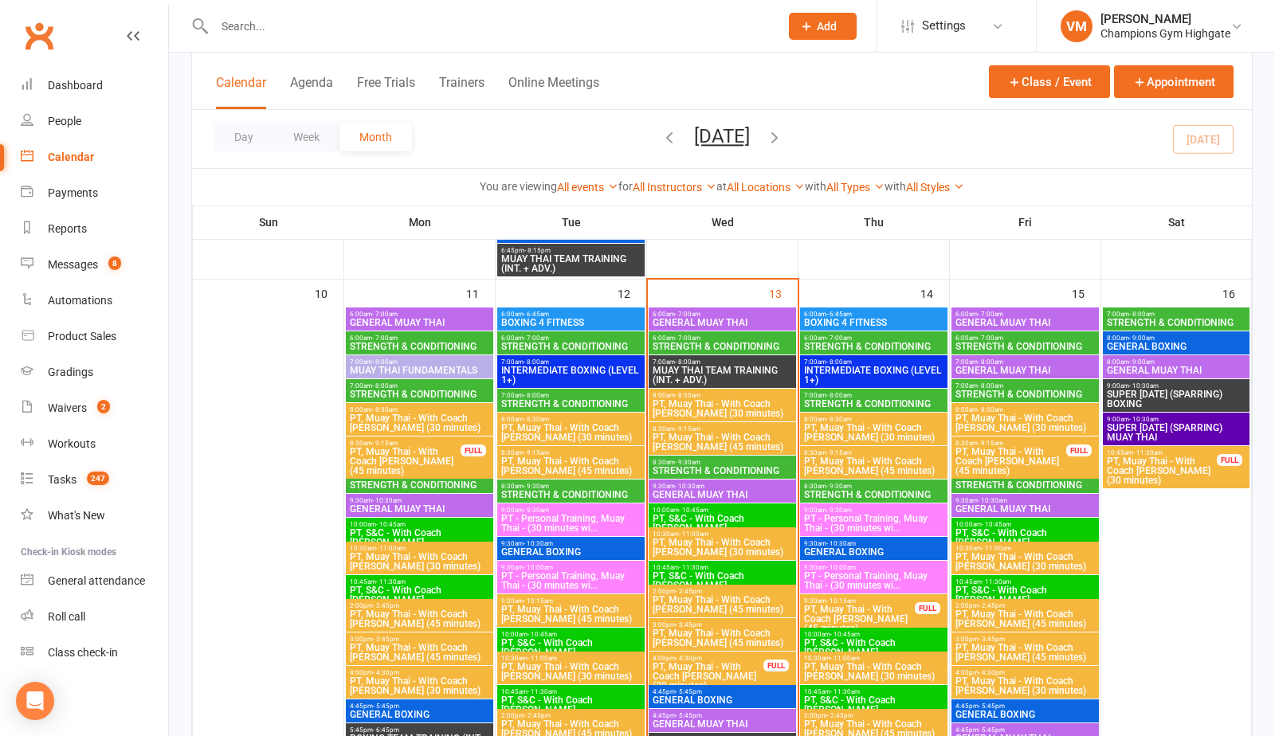
scroll to position [1415, 0]
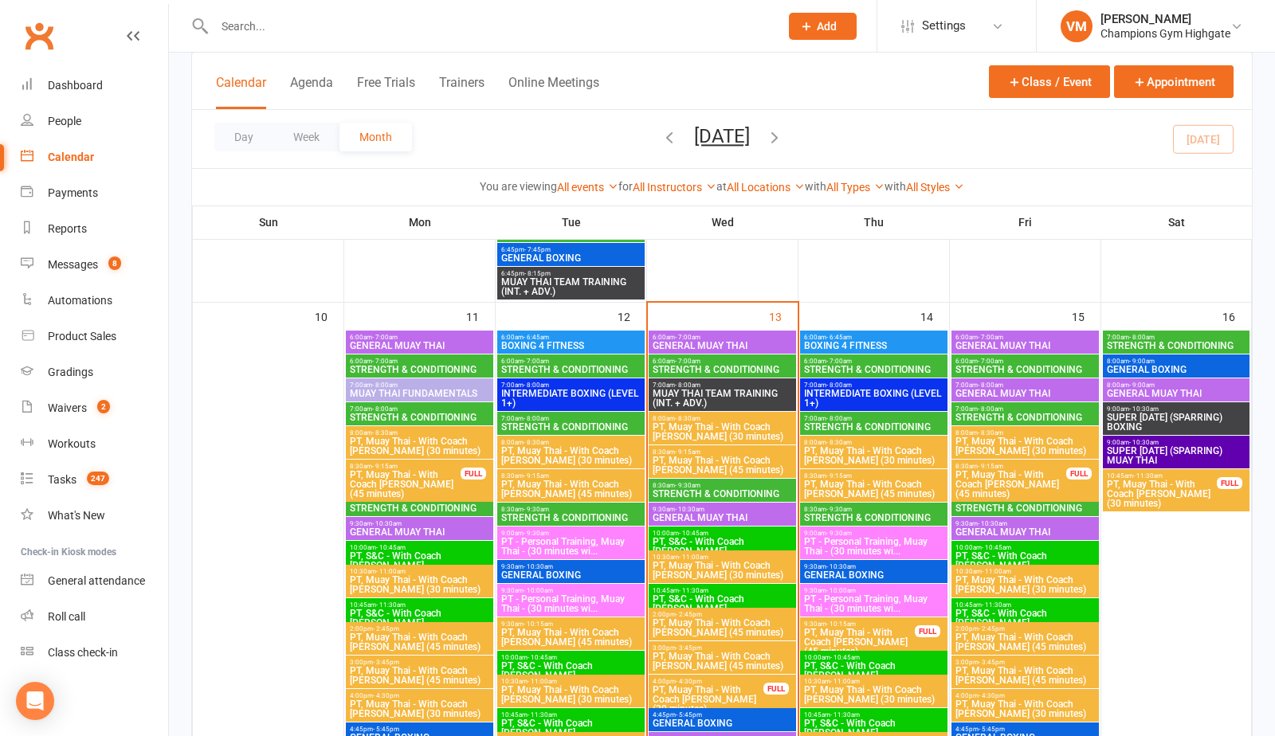
click at [833, 367] on span "STRENGTH & CONDITIONING" at bounding box center [873, 370] width 141 height 10
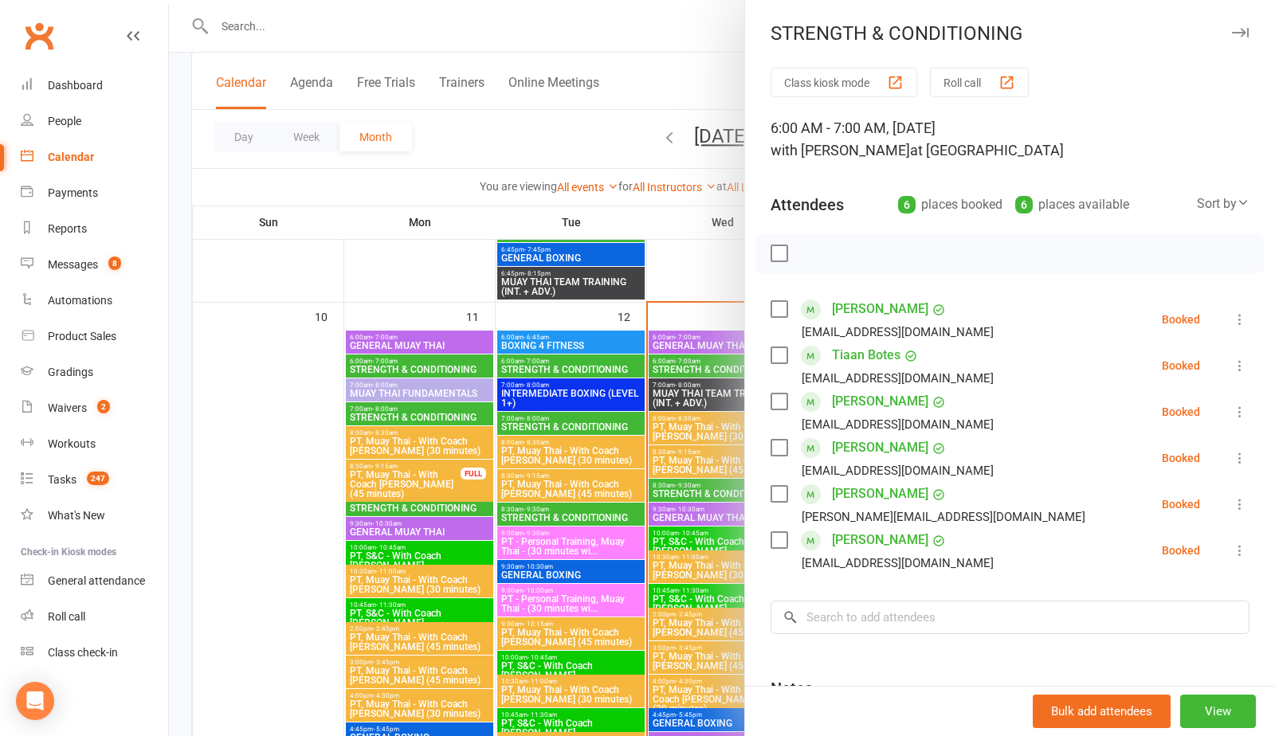
click at [668, 418] on div at bounding box center [722, 368] width 1106 height 736
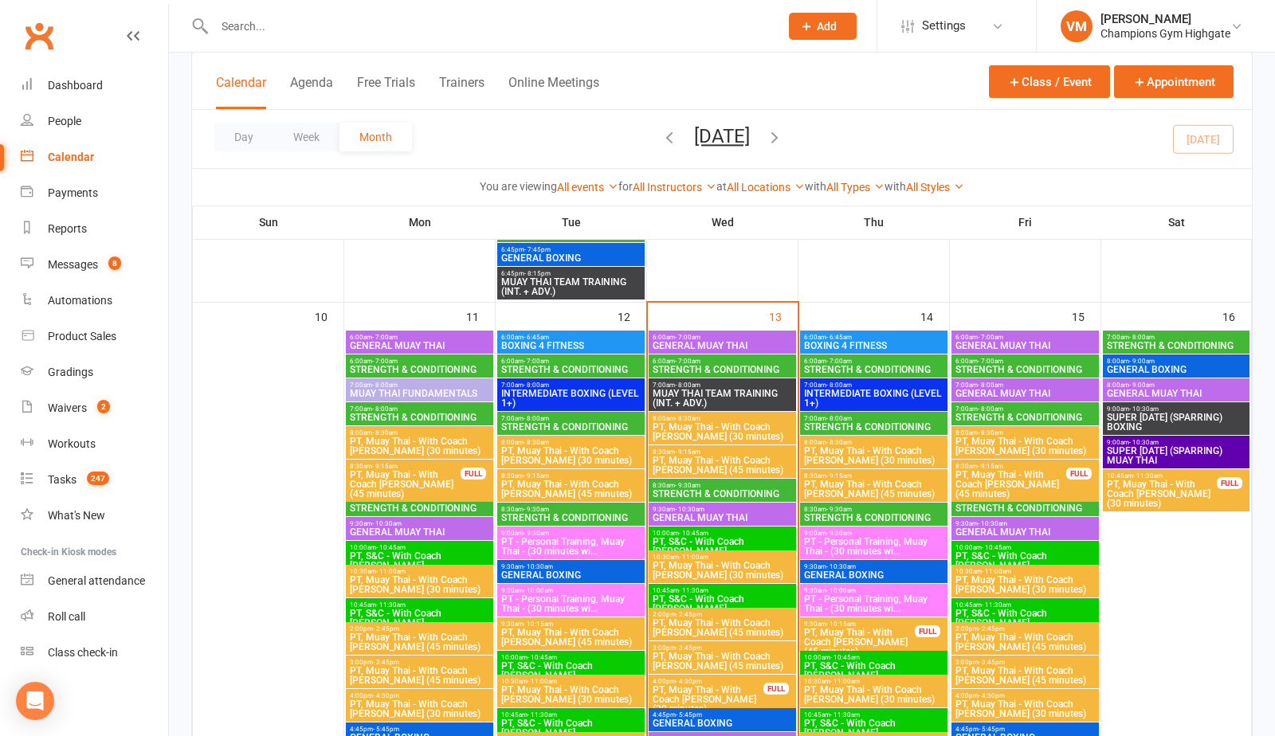
click at [836, 416] on span "- 8:00am" at bounding box center [838, 418] width 25 height 7
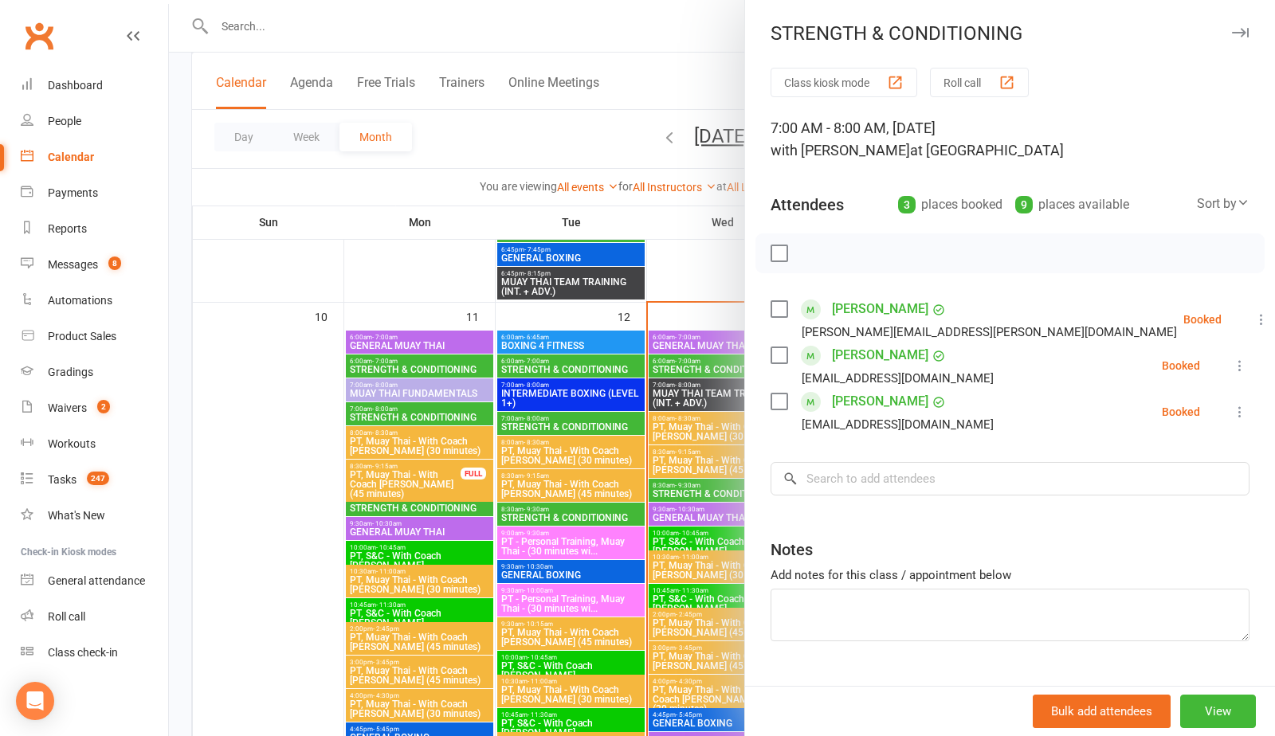
click at [647, 429] on div at bounding box center [722, 368] width 1106 height 736
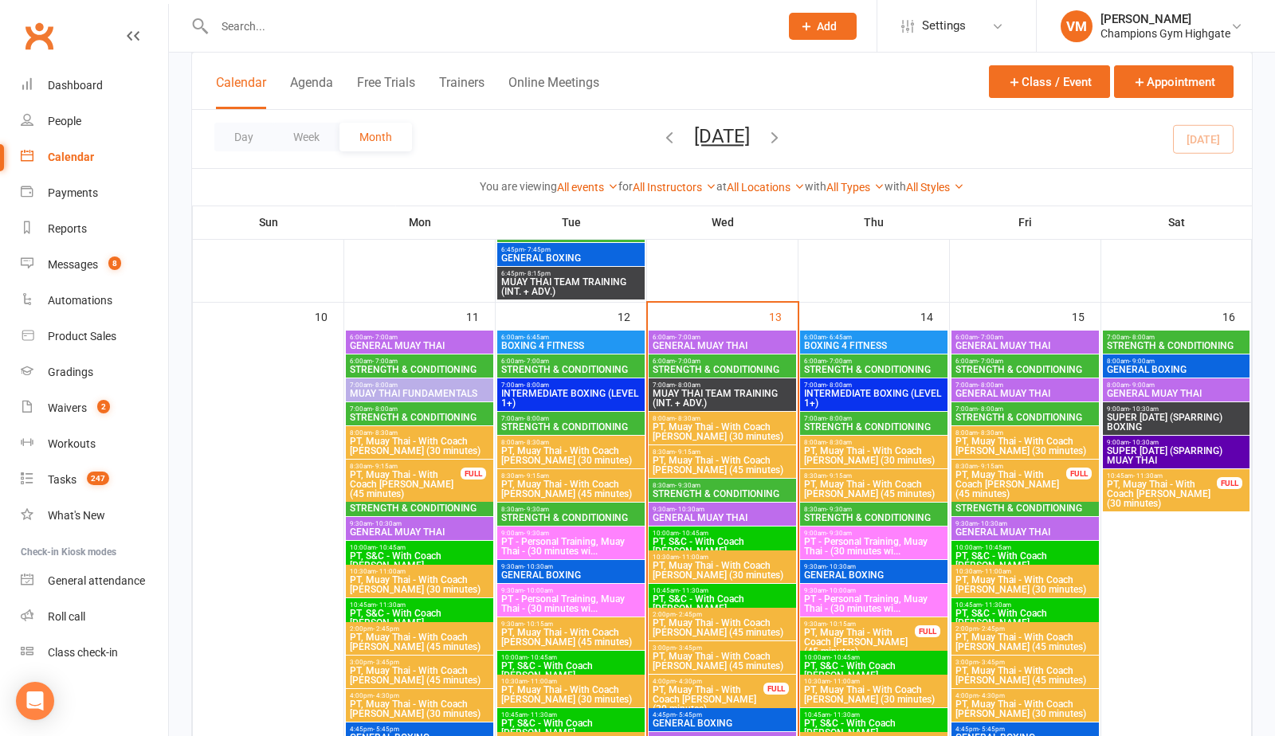
click at [880, 506] on span "8:30am - 9:30am" at bounding box center [873, 509] width 141 height 7
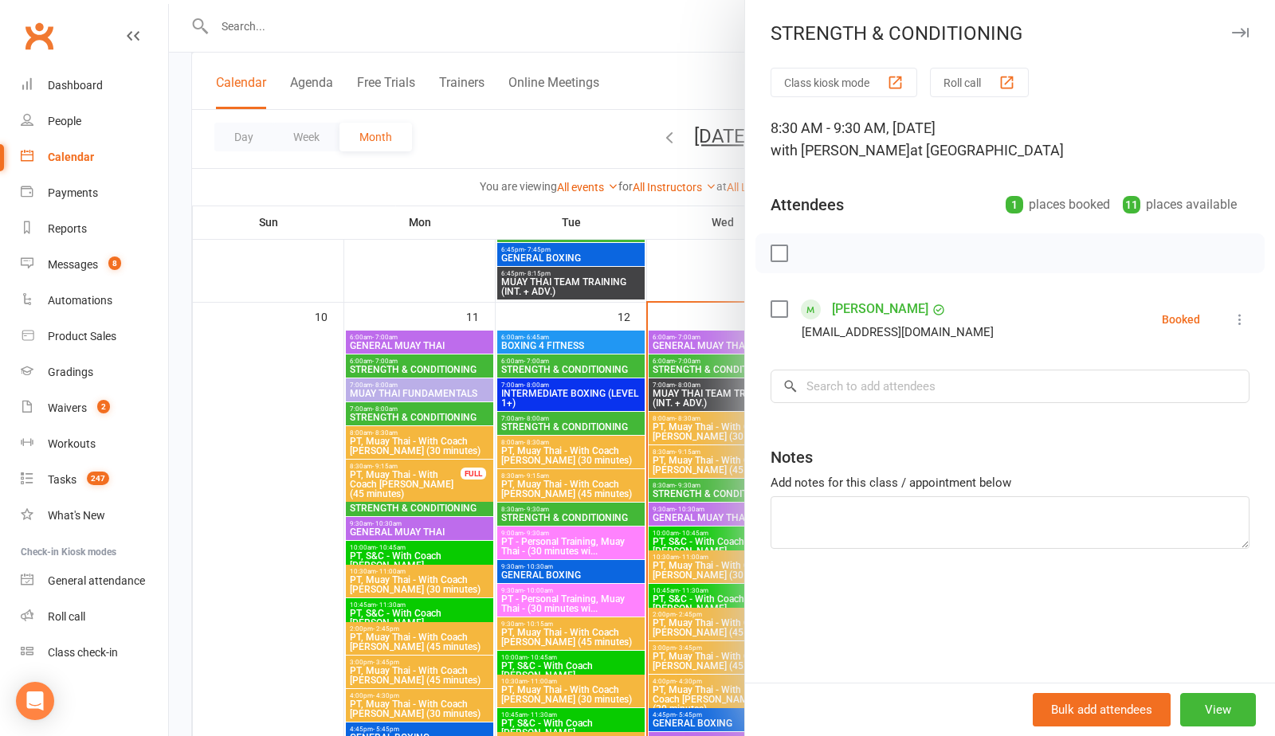
click at [677, 429] on div at bounding box center [722, 368] width 1106 height 736
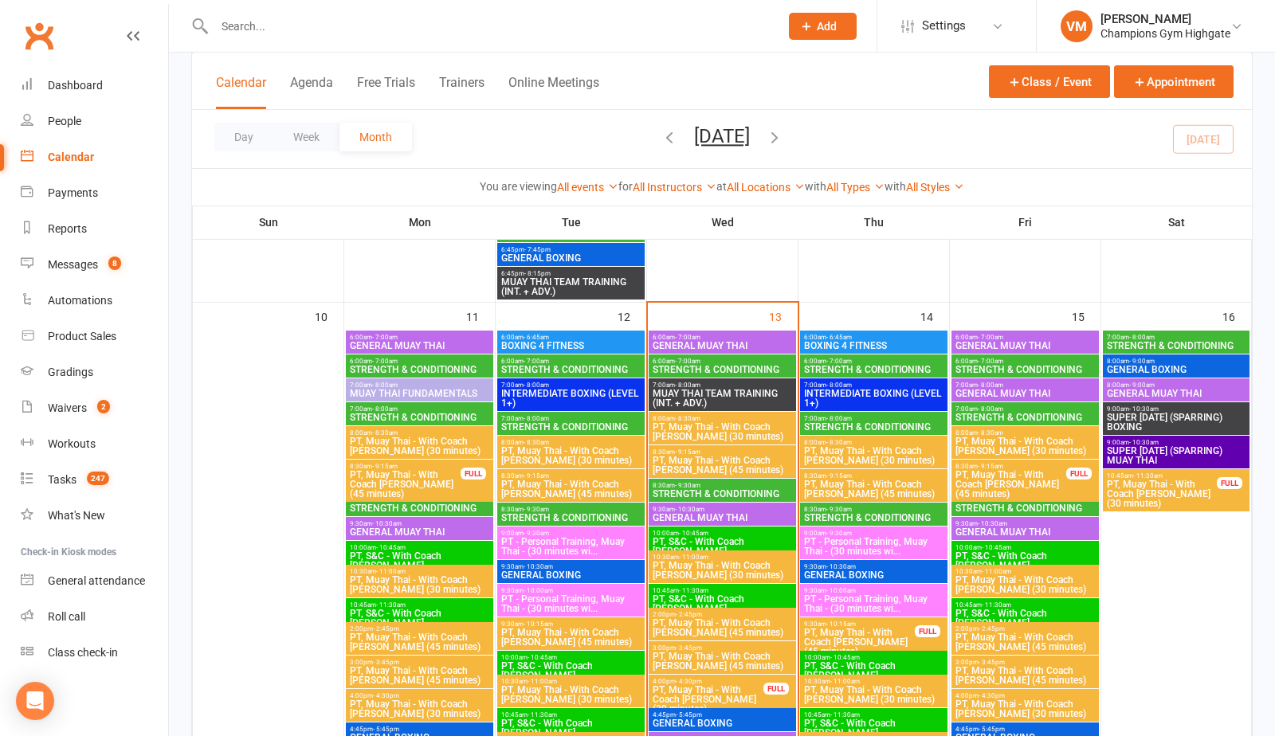
click at [730, 370] on span "STRENGTH & CONDITIONING" at bounding box center [722, 370] width 141 height 10
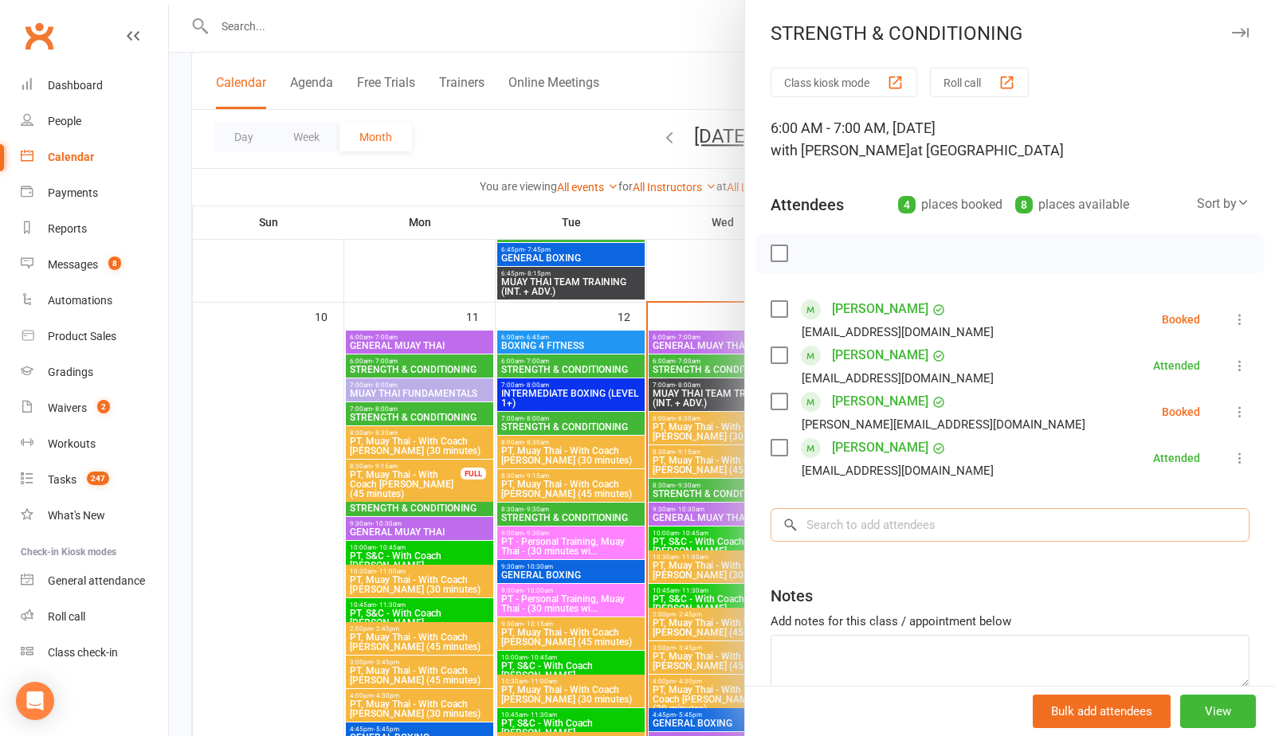
click at [860, 519] on input "search" at bounding box center [1009, 524] width 479 height 33
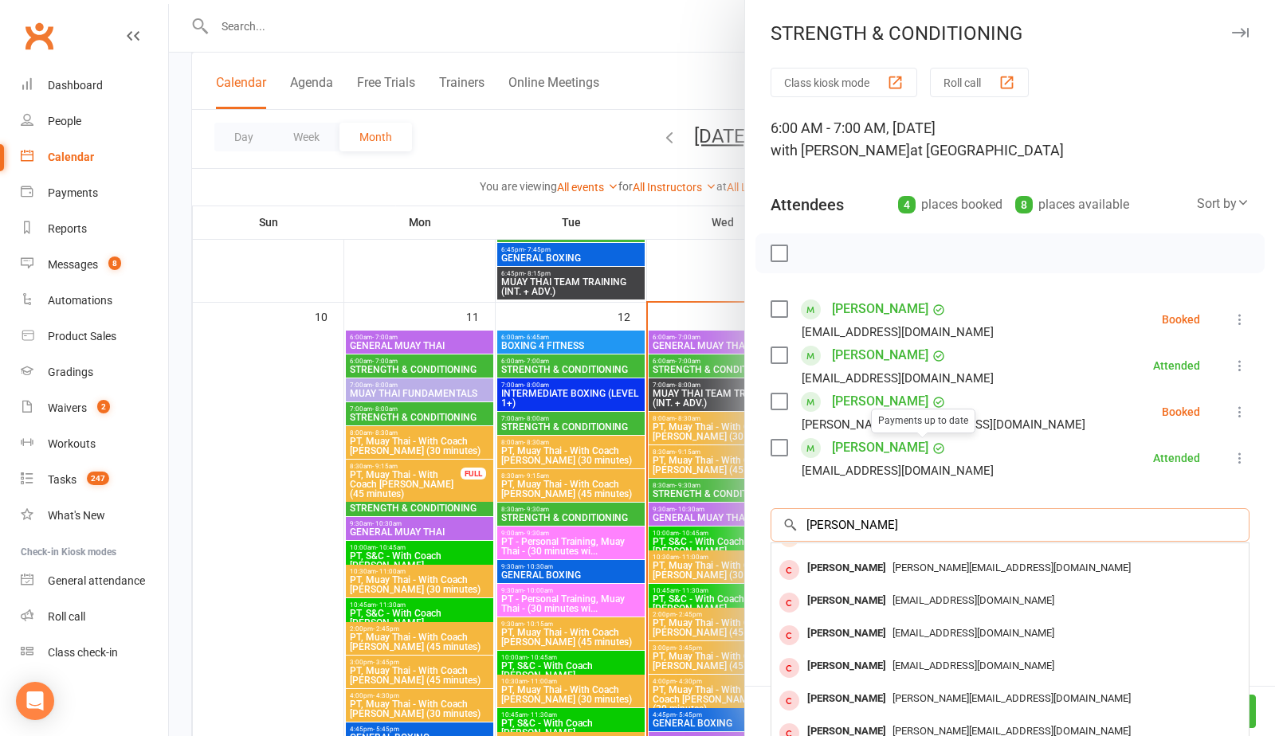
scroll to position [81, 0]
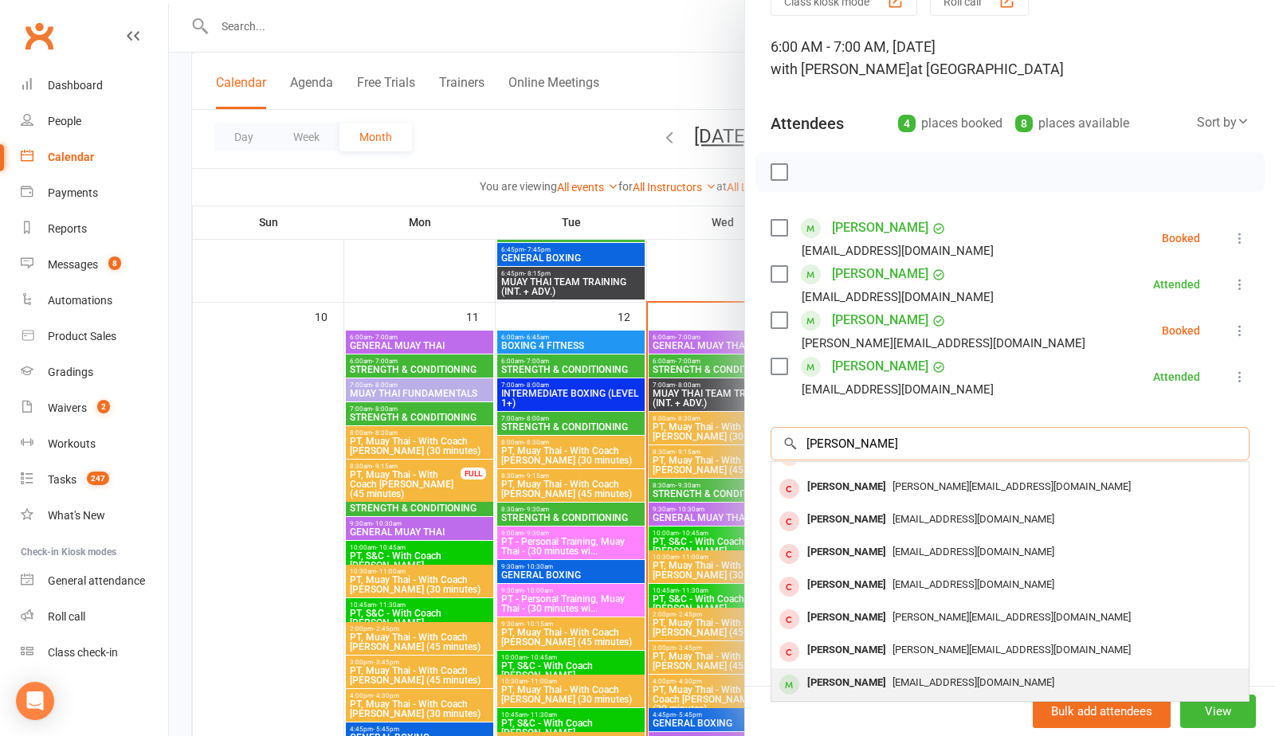
type input "[PERSON_NAME]"
click at [873, 680] on div "[PERSON_NAME]" at bounding box center [847, 683] width 92 height 23
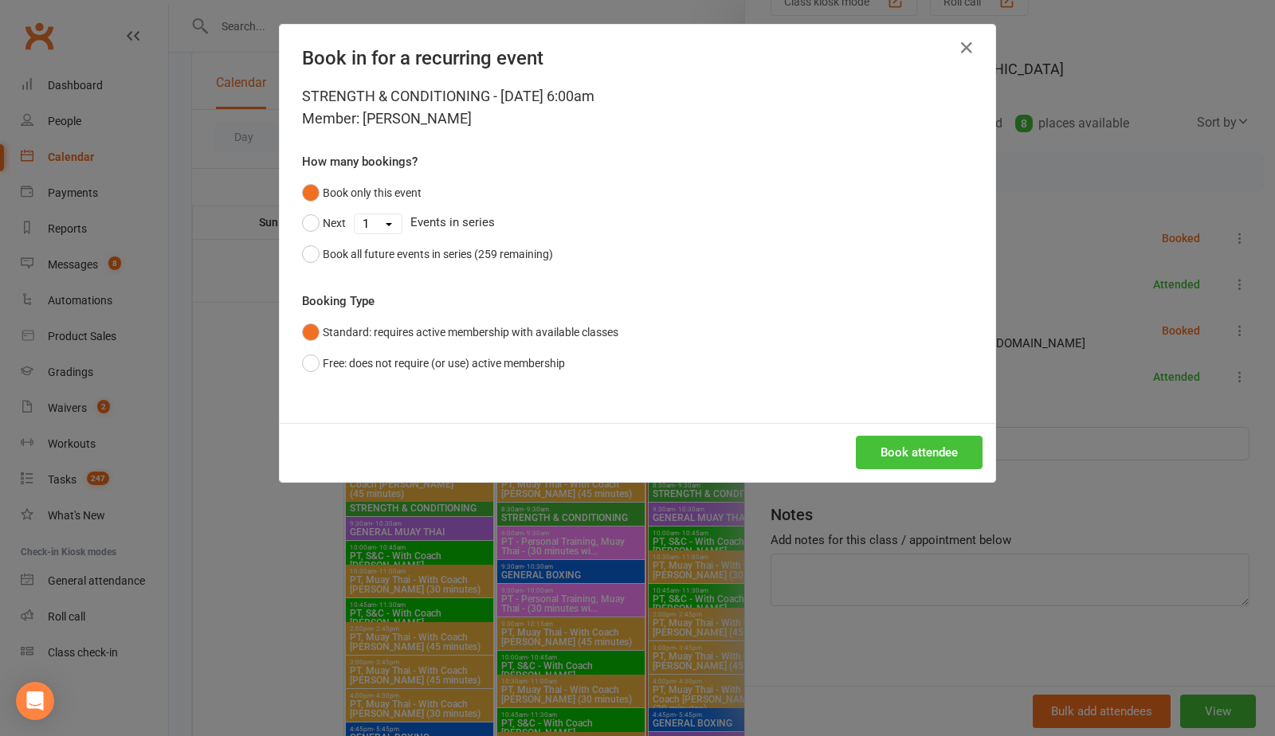
click at [894, 454] on button "Book attendee" at bounding box center [919, 452] width 127 height 33
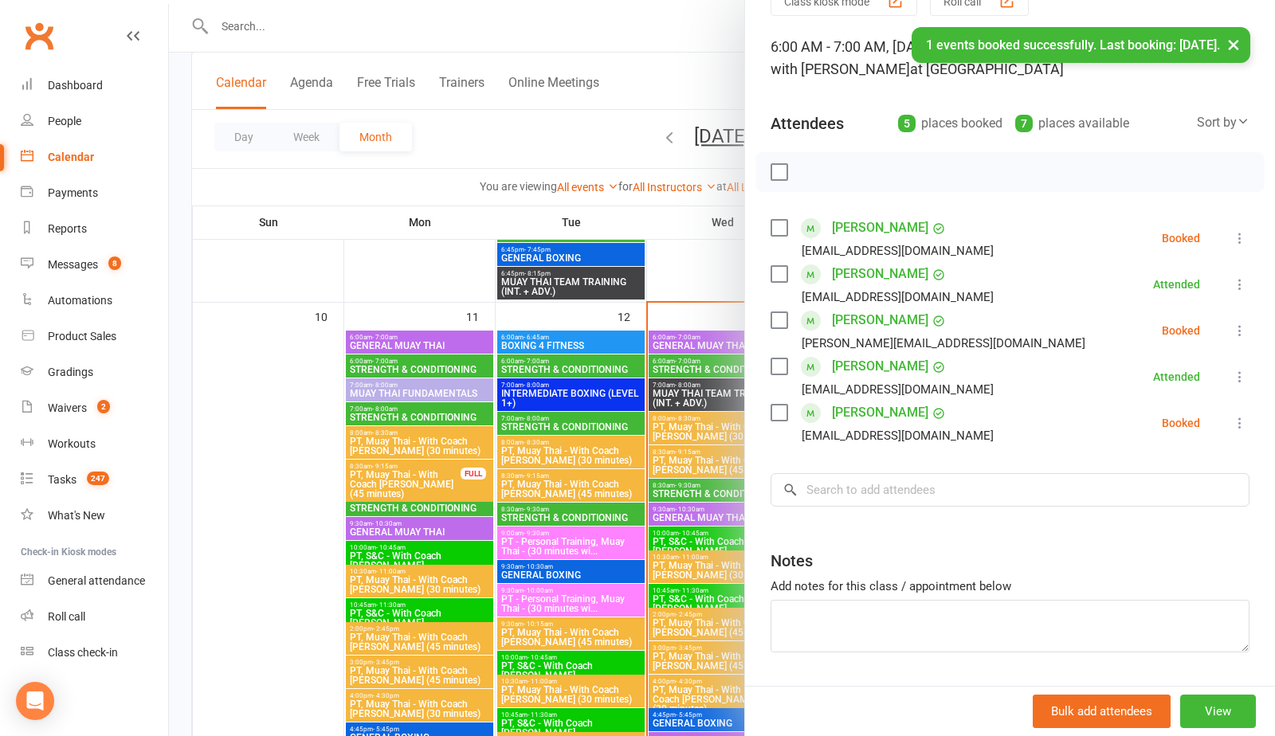
click at [778, 414] on label at bounding box center [778, 413] width 16 height 16
click at [810, 174] on icon "button" at bounding box center [815, 172] width 18 height 18
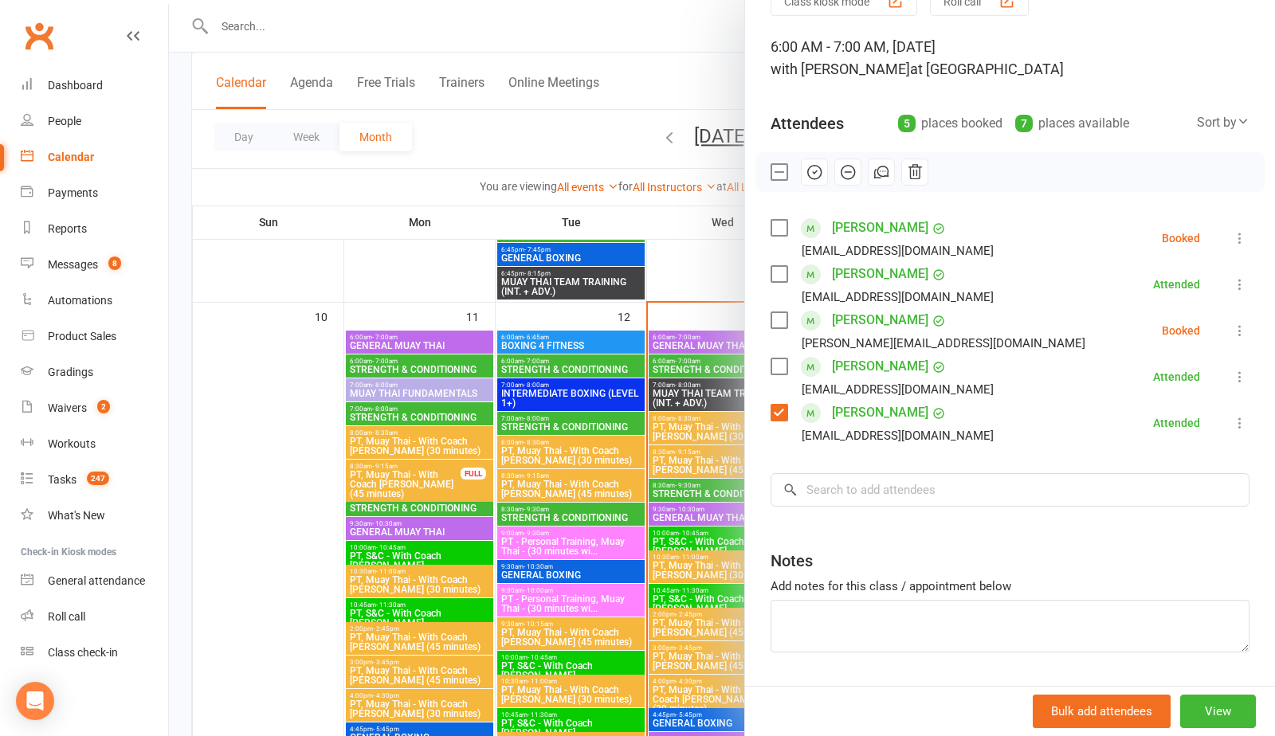
click at [776, 417] on label at bounding box center [778, 413] width 16 height 16
click at [698, 492] on div at bounding box center [722, 368] width 1106 height 736
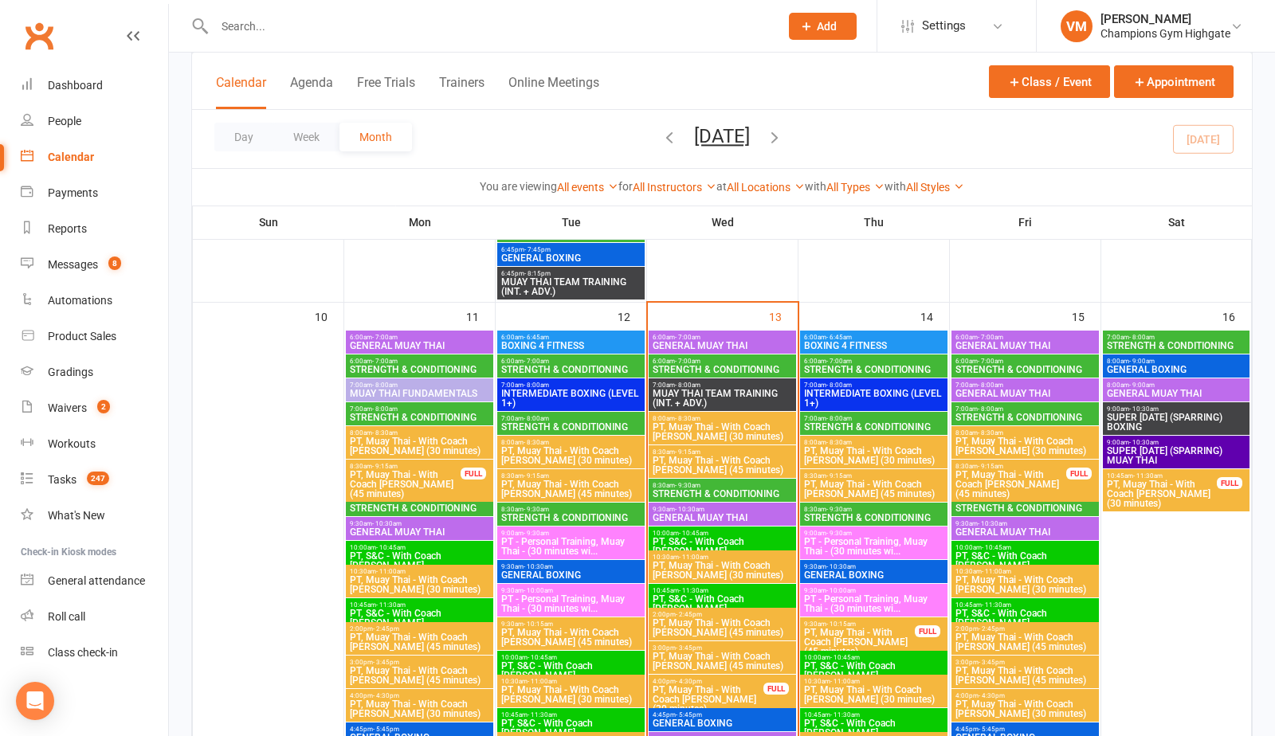
click at [698, 492] on span "STRENGTH & CONDITIONING" at bounding box center [722, 494] width 141 height 10
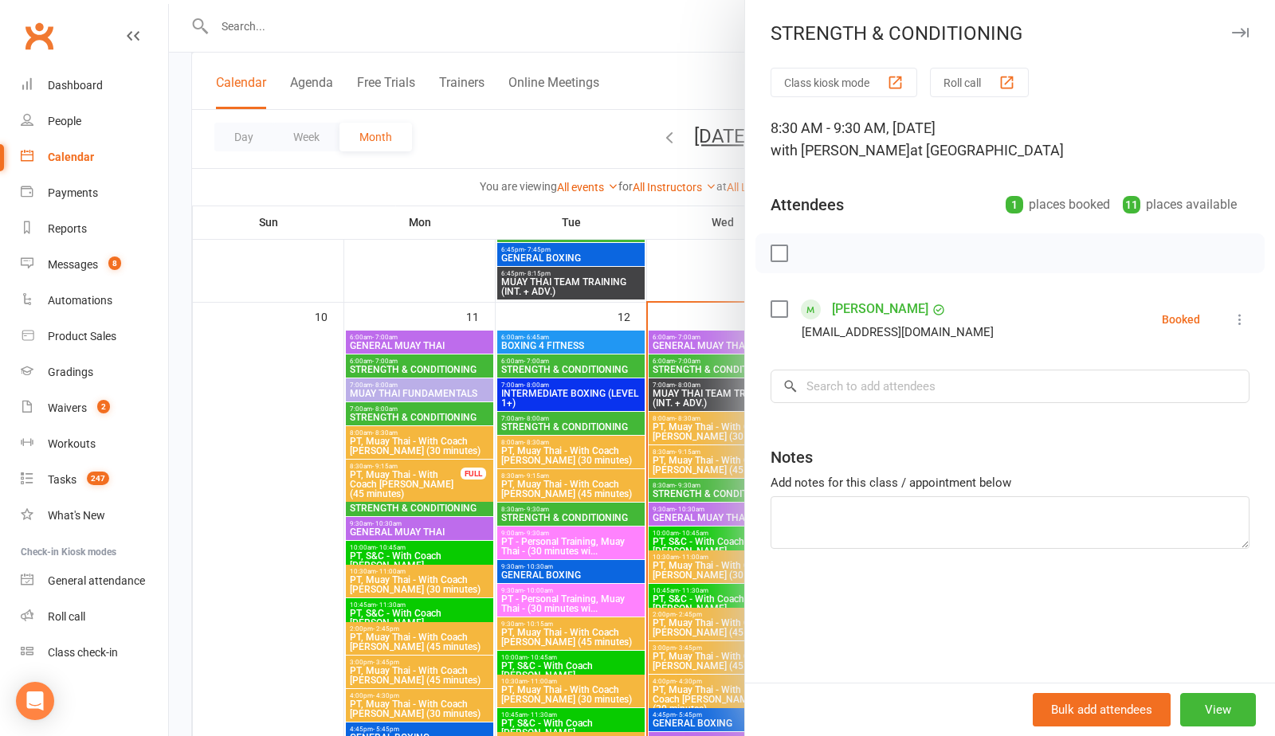
click at [698, 492] on div at bounding box center [722, 368] width 1106 height 736
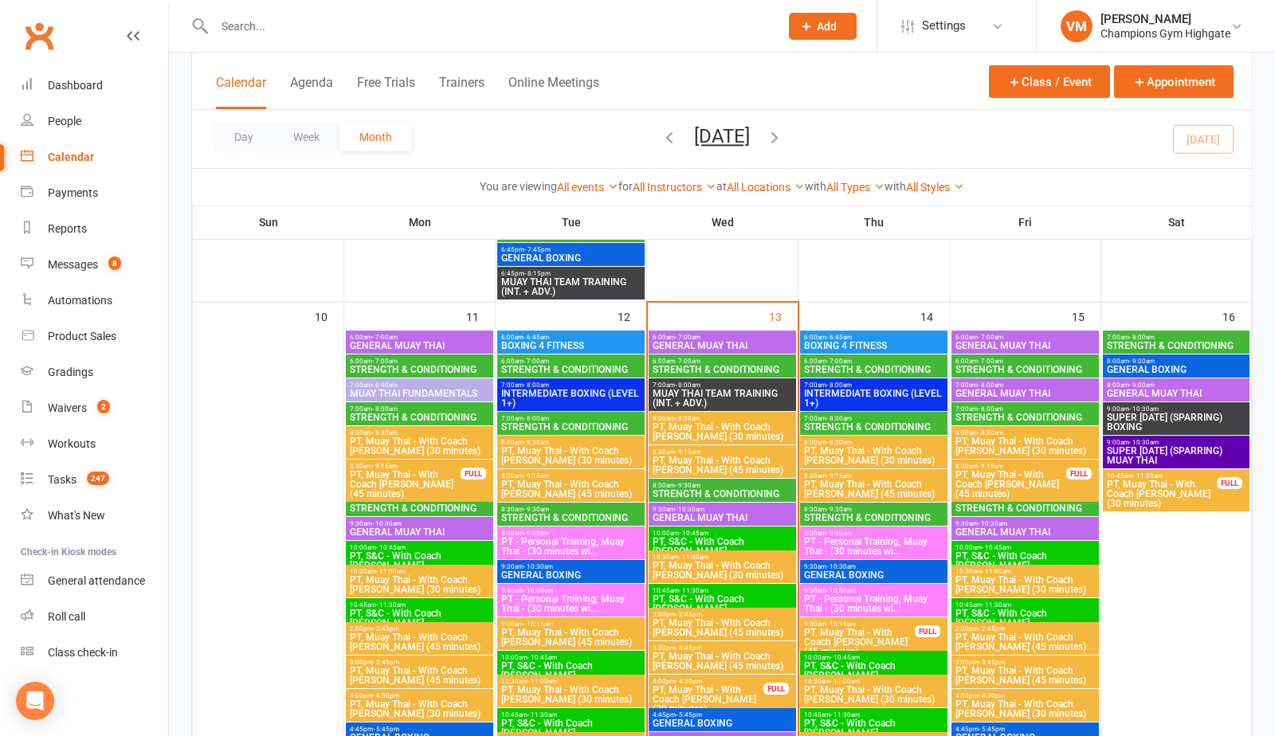
click at [699, 513] on span "GENERAL MUAY THAI" at bounding box center [722, 518] width 141 height 10
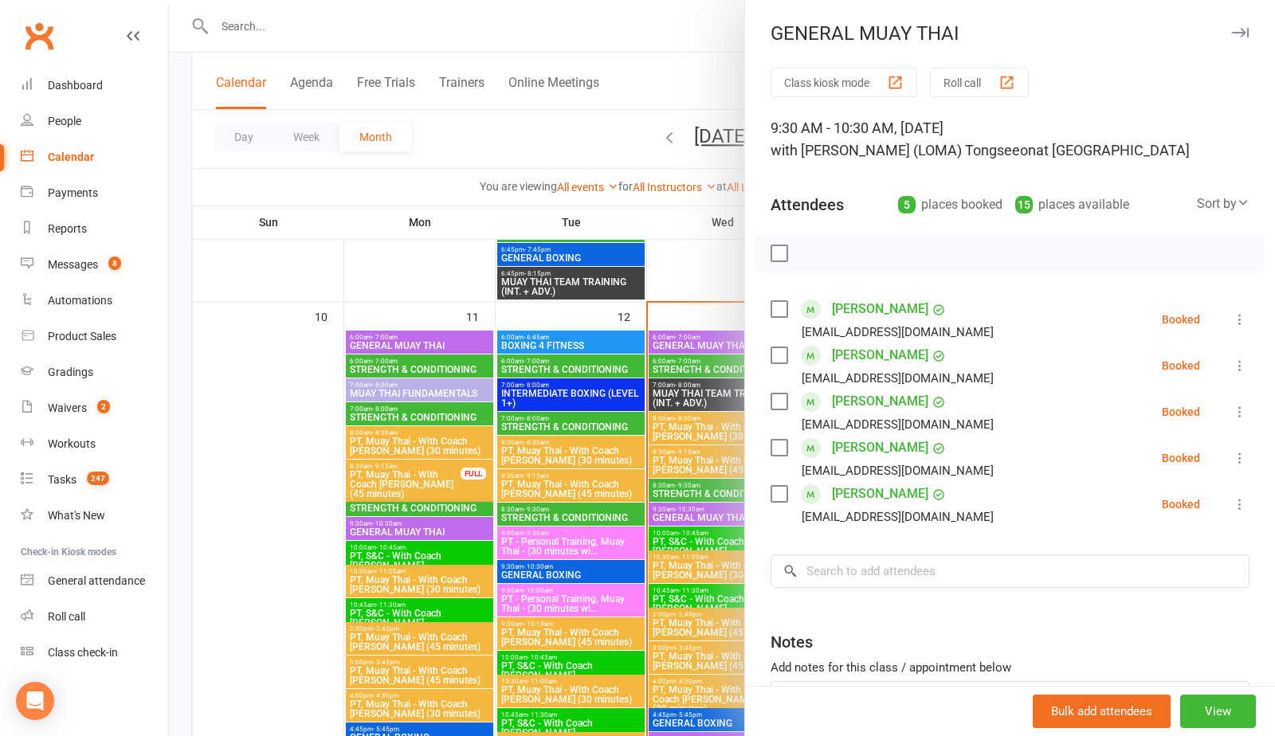
click at [657, 256] on div at bounding box center [722, 368] width 1106 height 736
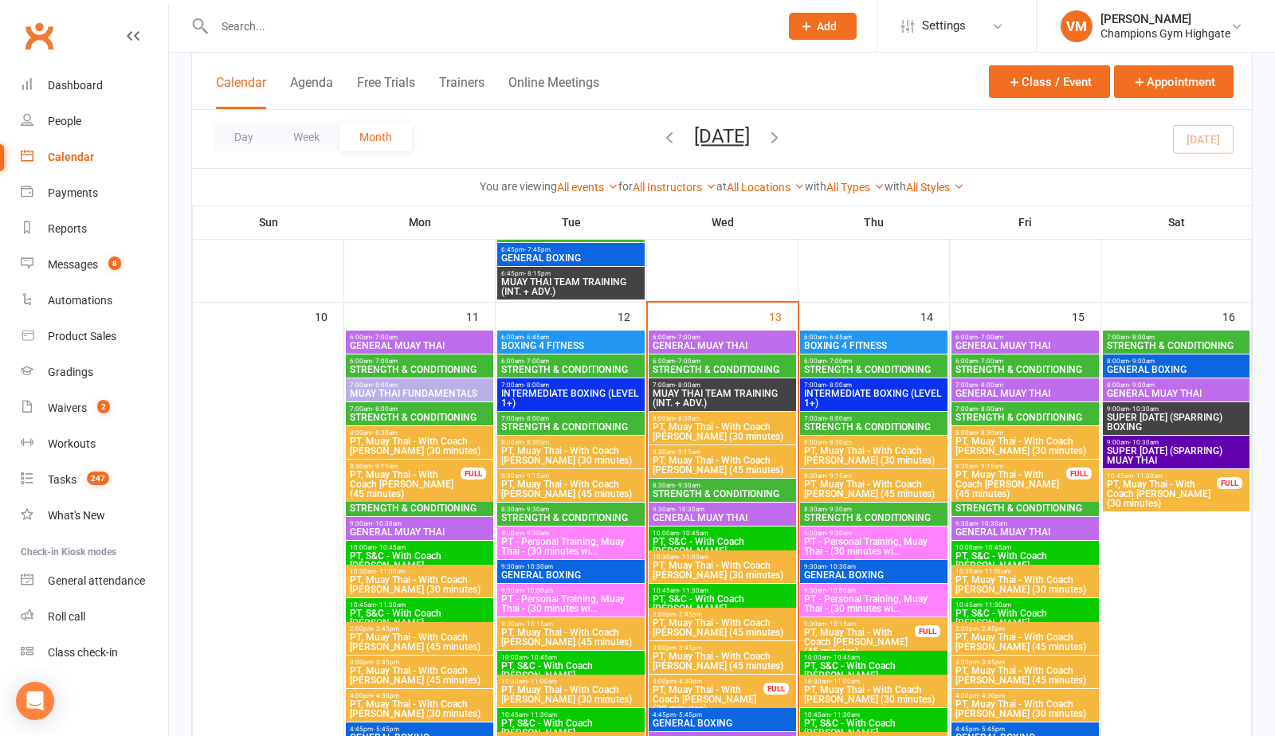
click at [682, 335] on span "- 7:00am" at bounding box center [687, 337] width 25 height 7
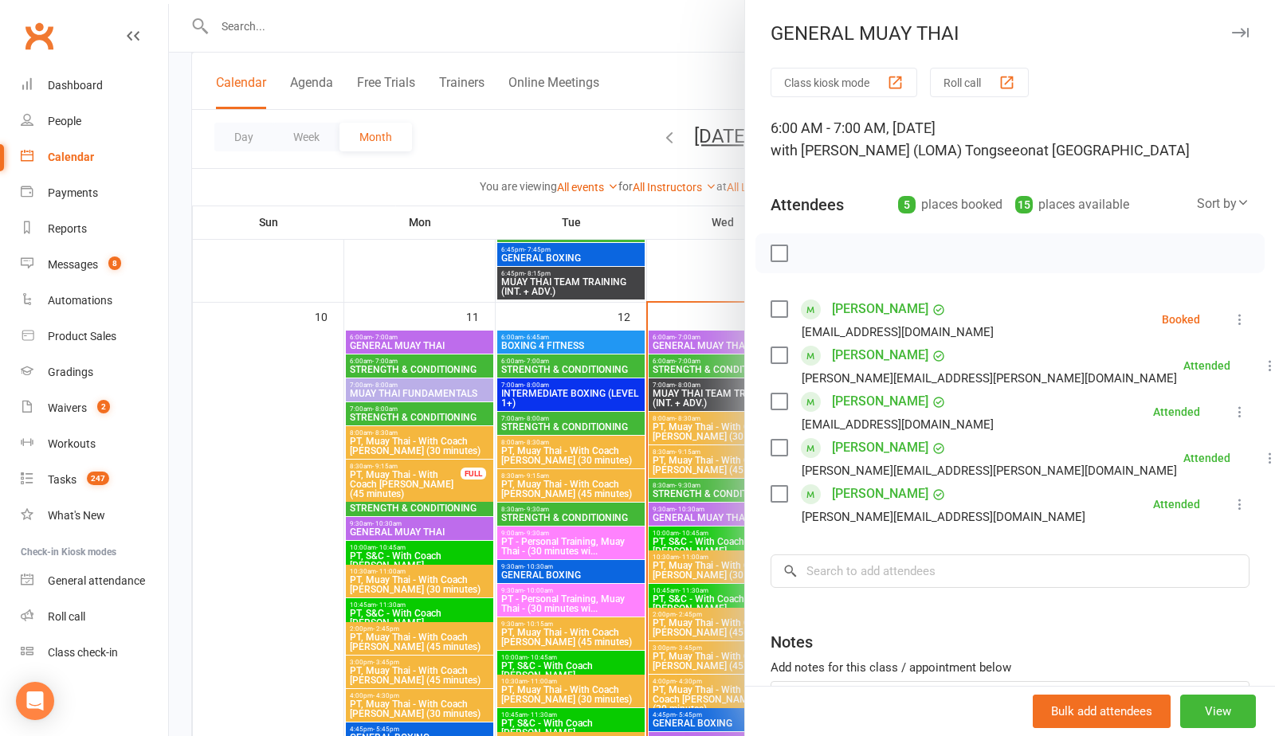
click at [688, 343] on div at bounding box center [722, 368] width 1106 height 736
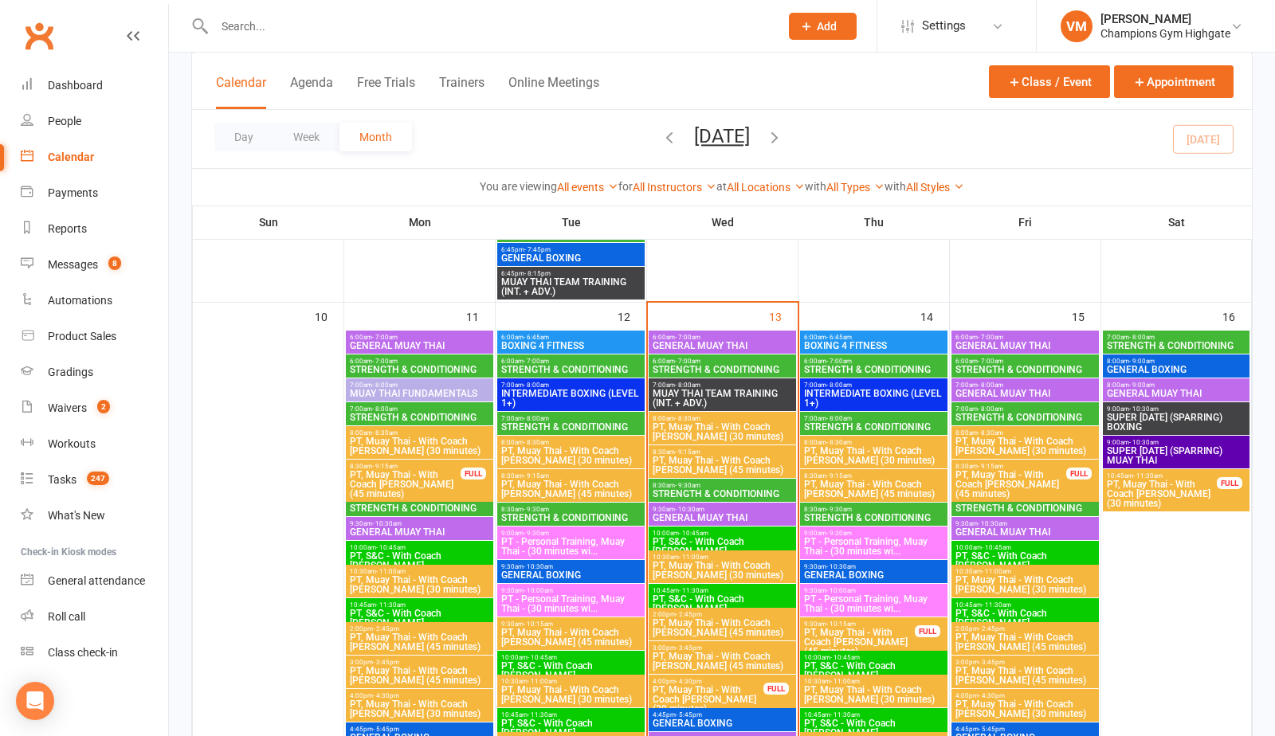
click at [695, 365] on span "STRENGTH & CONDITIONING" at bounding box center [722, 370] width 141 height 10
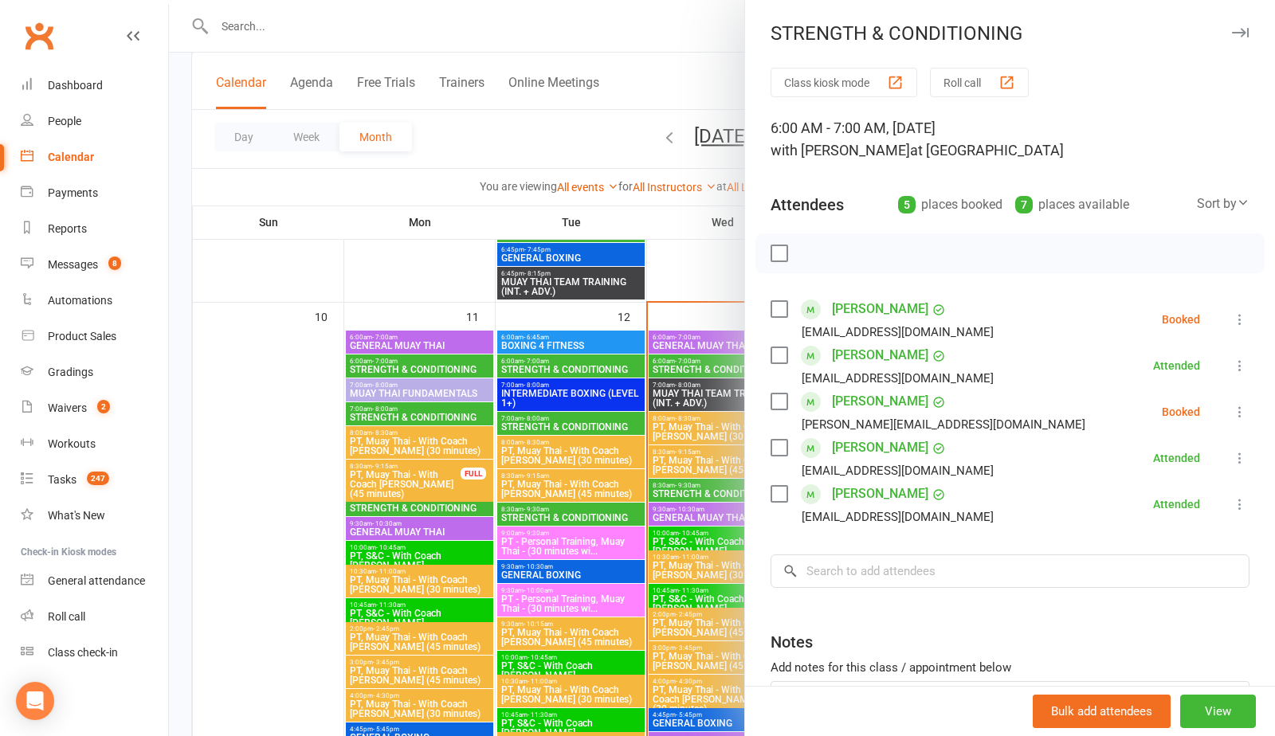
scroll to position [2135, 0]
